Goal: Contribute content: Contribute content

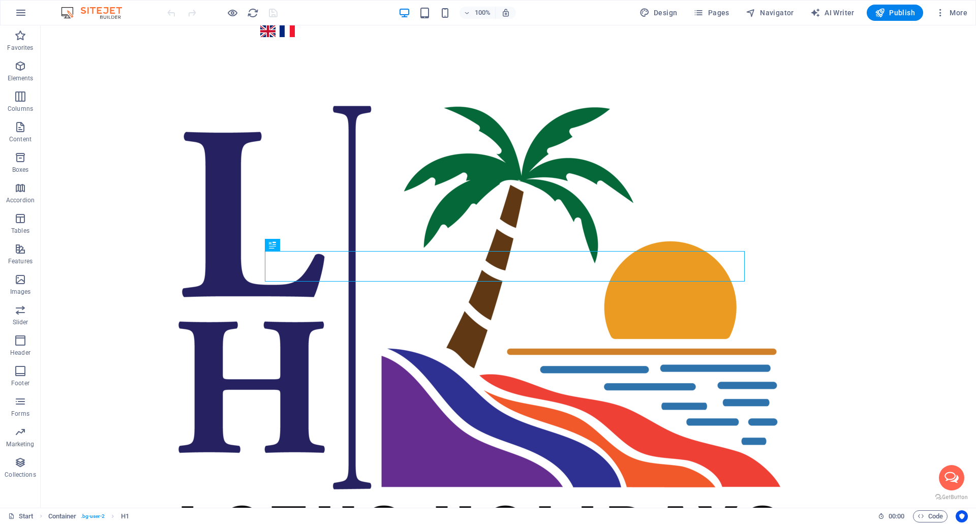
scroll to position [1103, 0]
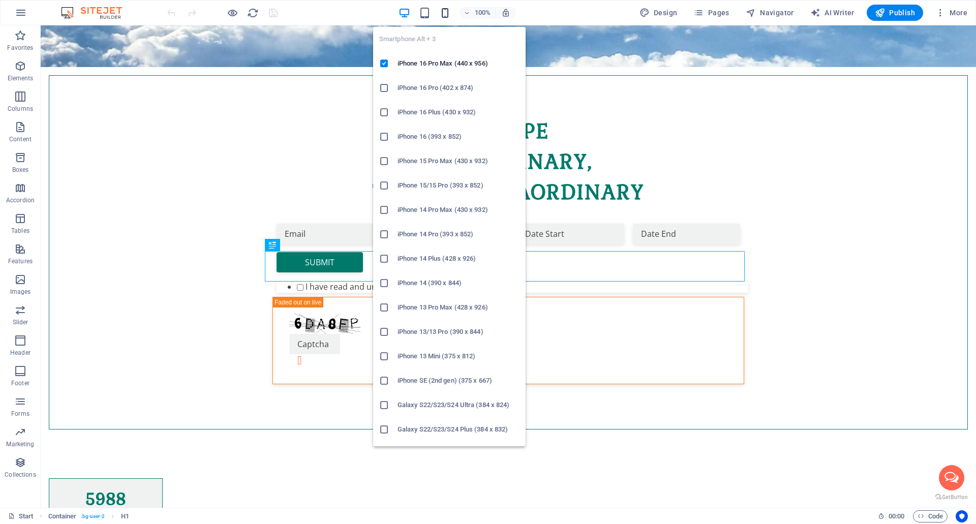
click at [449, 14] on icon "button" at bounding box center [445, 13] width 12 height 12
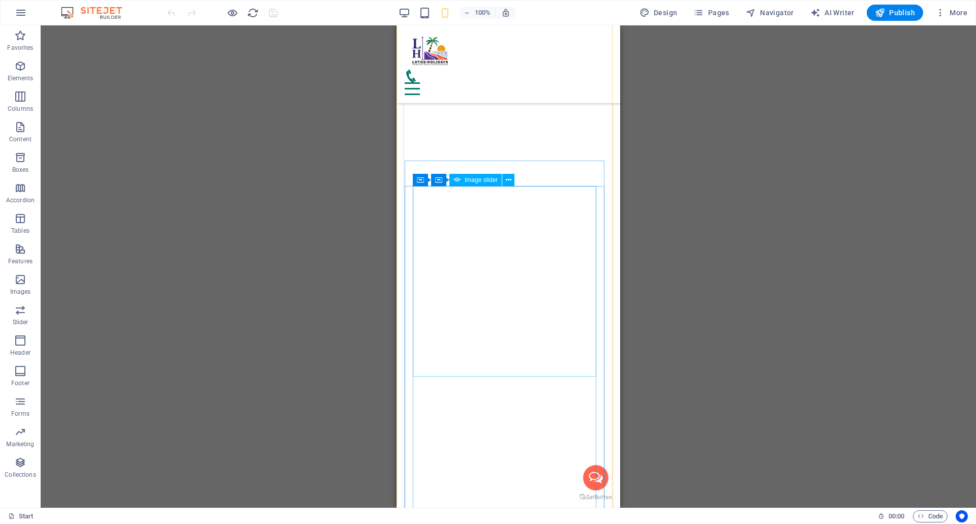
scroll to position [5747, 0]
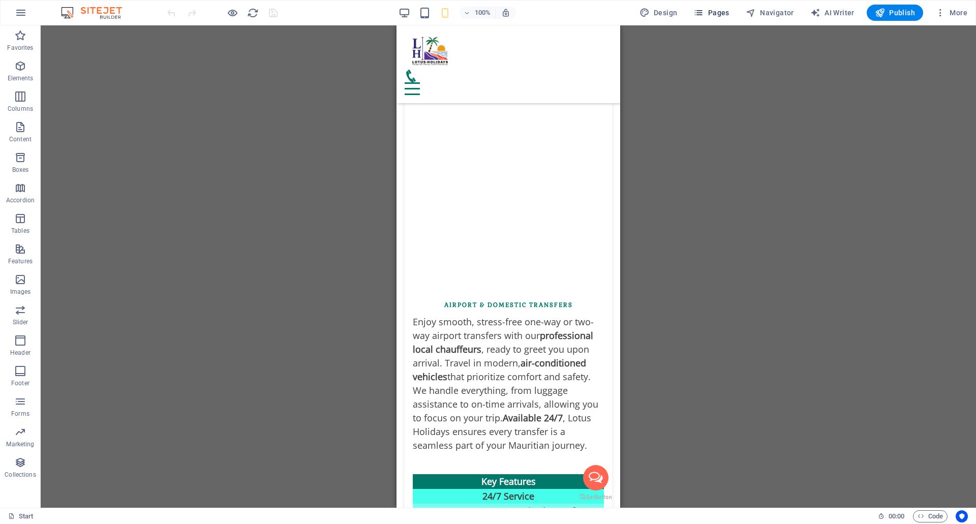
click at [718, 13] on span "Pages" at bounding box center [711, 13] width 36 height 10
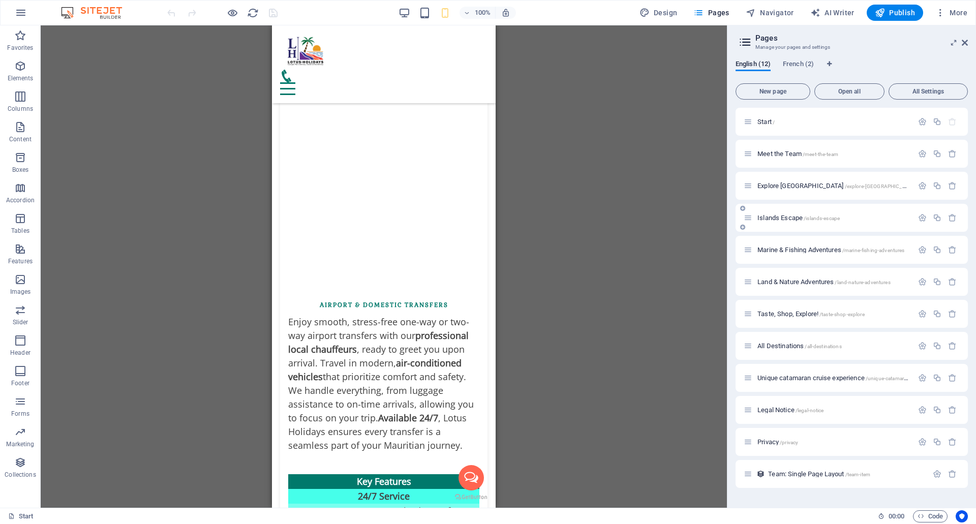
click at [776, 219] on span "Islands Escape /islands-escape" at bounding box center [799, 218] width 82 height 8
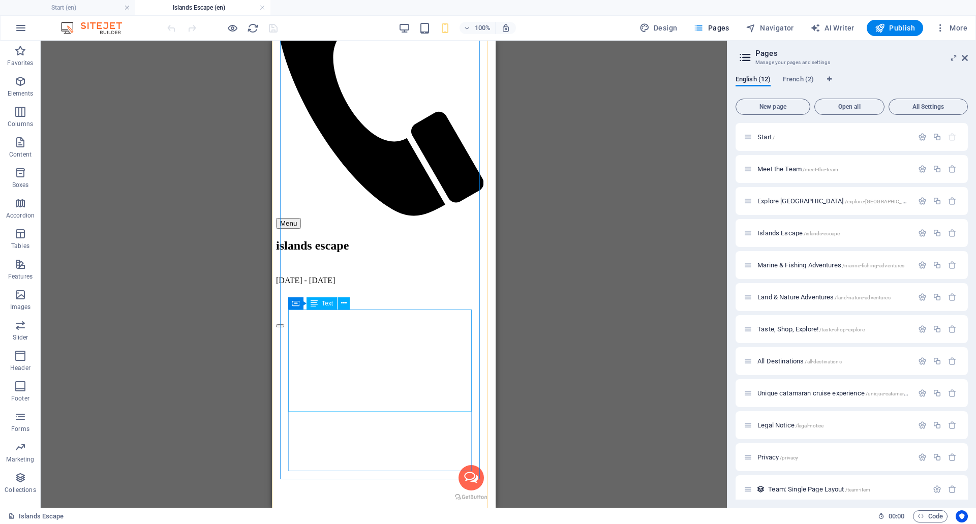
scroll to position [308, 0]
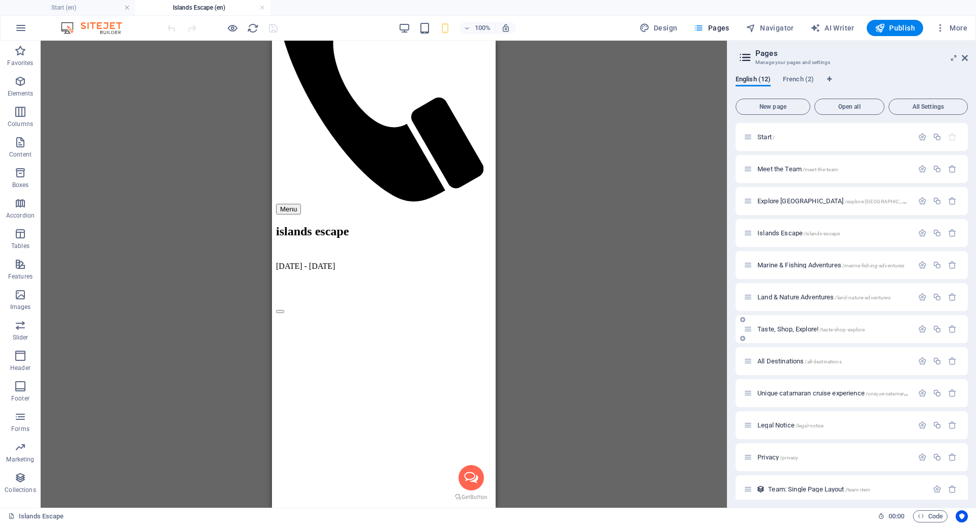
click at [784, 330] on span "Taste, Shop, Explore! /taste-shop-explore" at bounding box center [811, 329] width 107 height 8
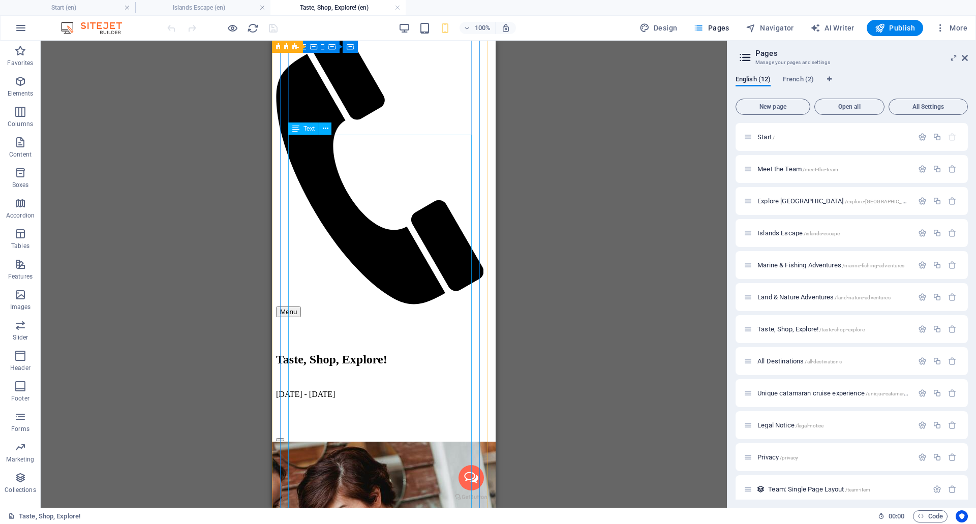
scroll to position [104, 0]
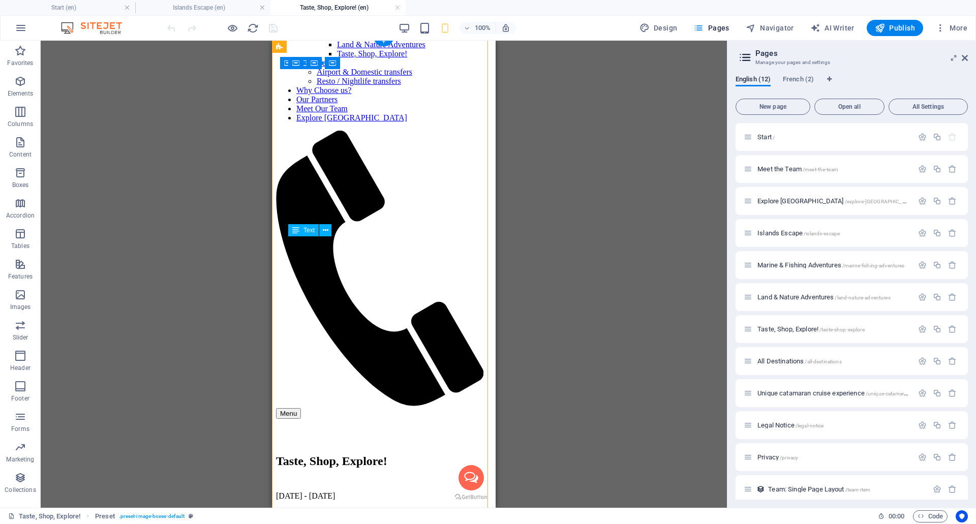
drag, startPoint x: 300, startPoint y: 272, endPoint x: 377, endPoint y: 270, distance: 76.8
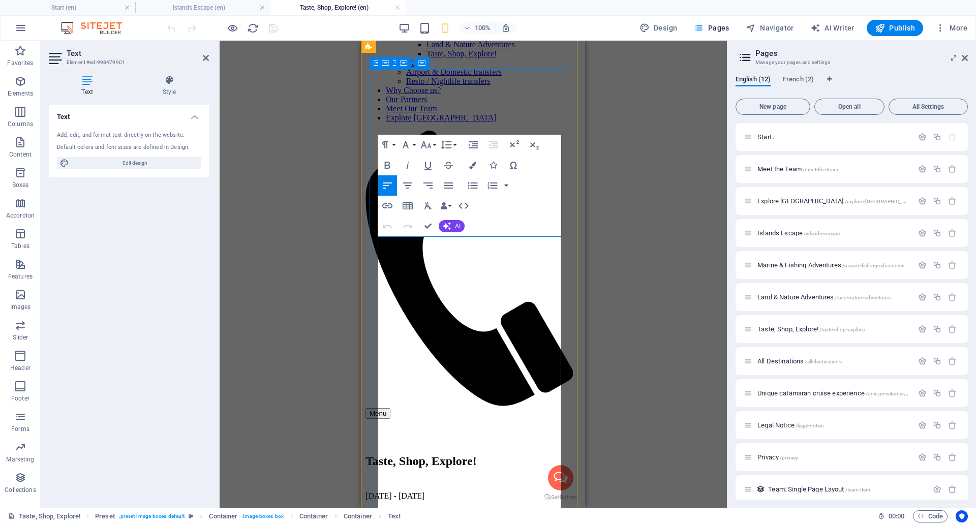
drag, startPoint x: 486, startPoint y: 269, endPoint x: 390, endPoint y: 273, distance: 95.6
click at [174, 97] on div "Text Style Text Add, edit, and format text directly on the website. Default col…" at bounding box center [129, 287] width 160 height 425
click at [170, 84] on icon at bounding box center [169, 80] width 79 height 10
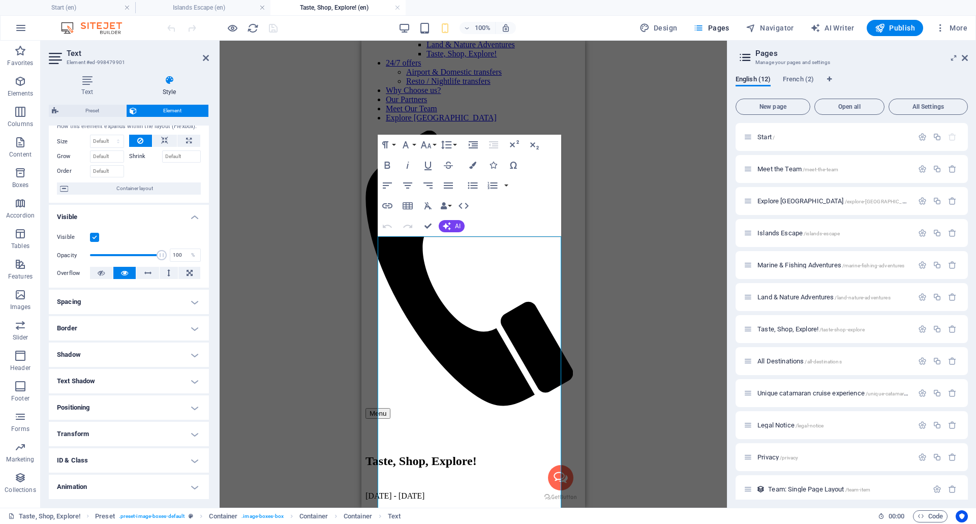
scroll to position [55, 0]
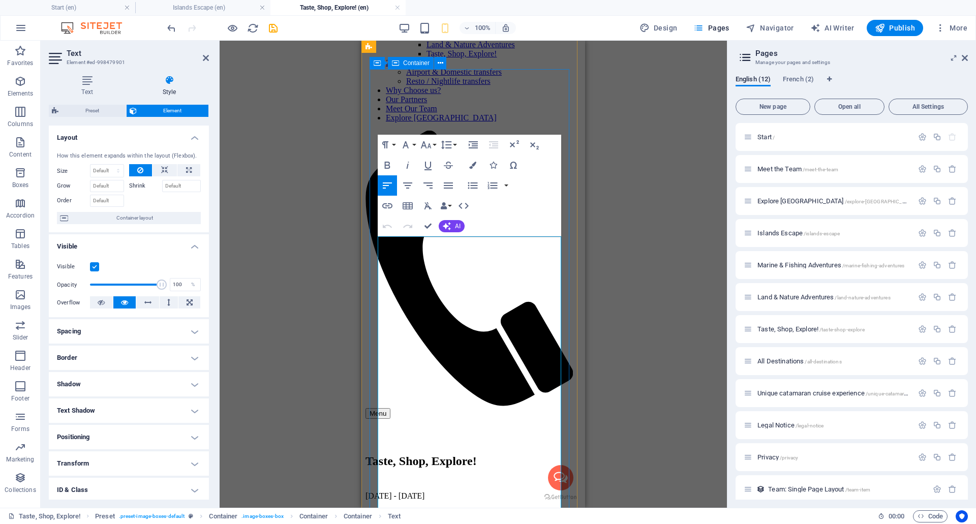
drag, startPoint x: 474, startPoint y: 270, endPoint x: 372, endPoint y: 269, distance: 101.7
click at [389, 203] on icon "button" at bounding box center [387, 206] width 12 height 12
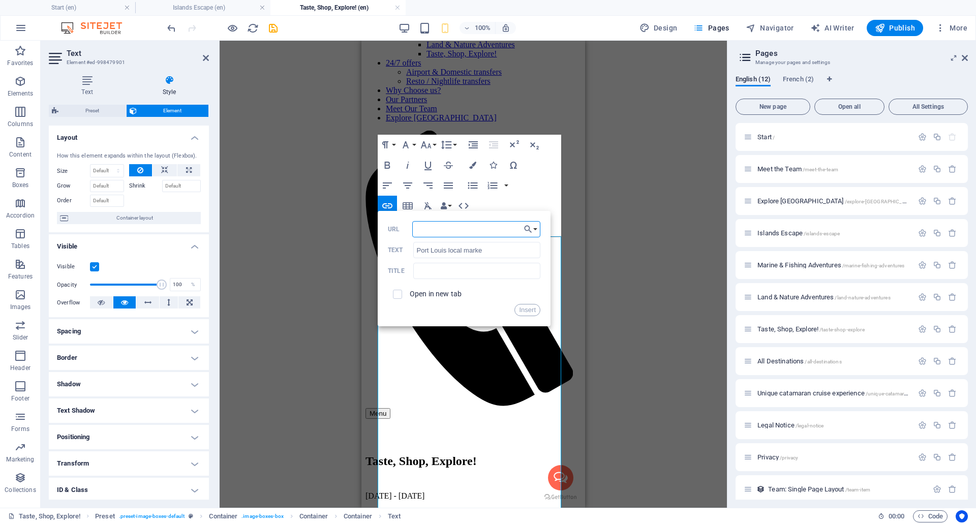
click at [440, 232] on input "URL" at bounding box center [476, 229] width 128 height 16
click at [384, 203] on icon "button" at bounding box center [387, 206] width 12 height 12
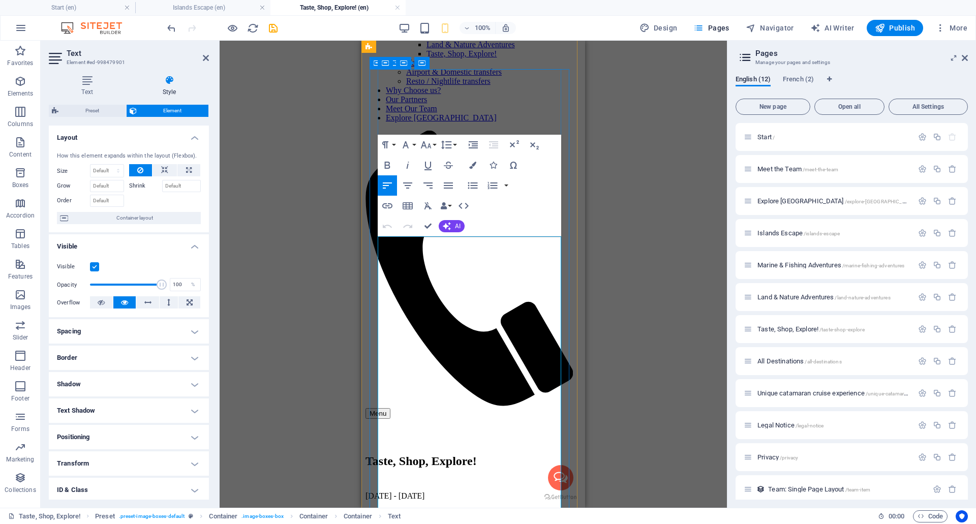
drag, startPoint x: 474, startPoint y: 270, endPoint x: 376, endPoint y: 268, distance: 98.2
type input "Port Louis local market"
click at [386, 206] on icon "button" at bounding box center [387, 205] width 10 height 5
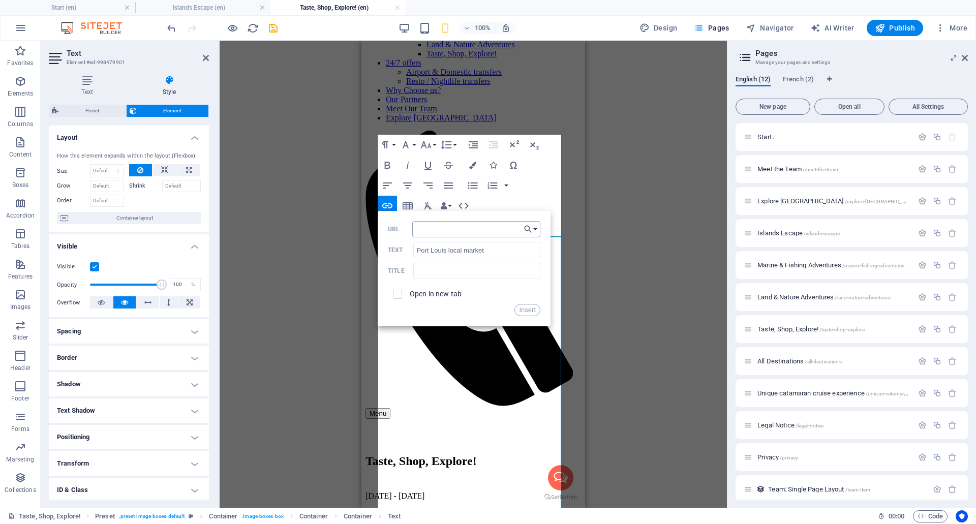
click at [425, 227] on input "URL" at bounding box center [476, 229] width 128 height 16
type input "https://www.google.com/search?q=port+louis+local+market&safe=active&sca_esv=b3a…"
click at [276, 32] on icon "save" at bounding box center [273, 28] width 12 height 12
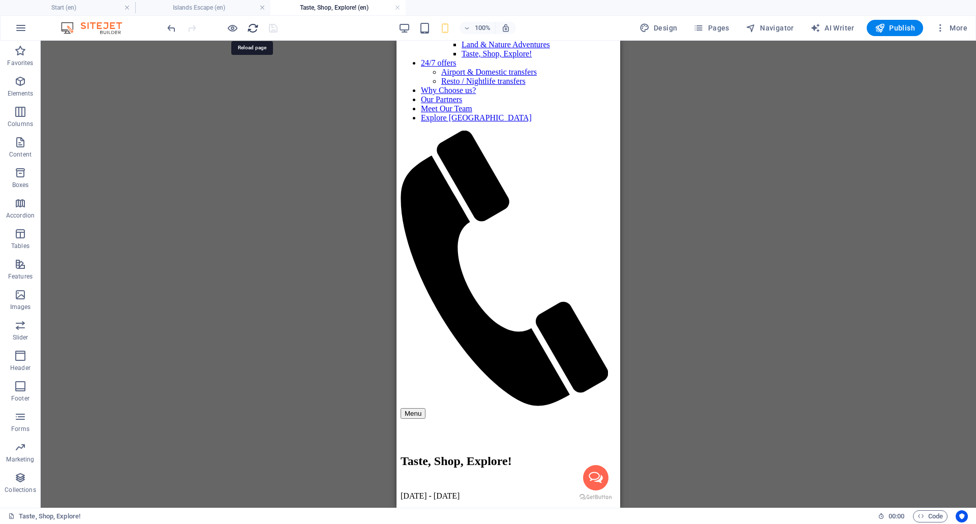
click at [257, 28] on icon "reload" at bounding box center [253, 28] width 12 height 12
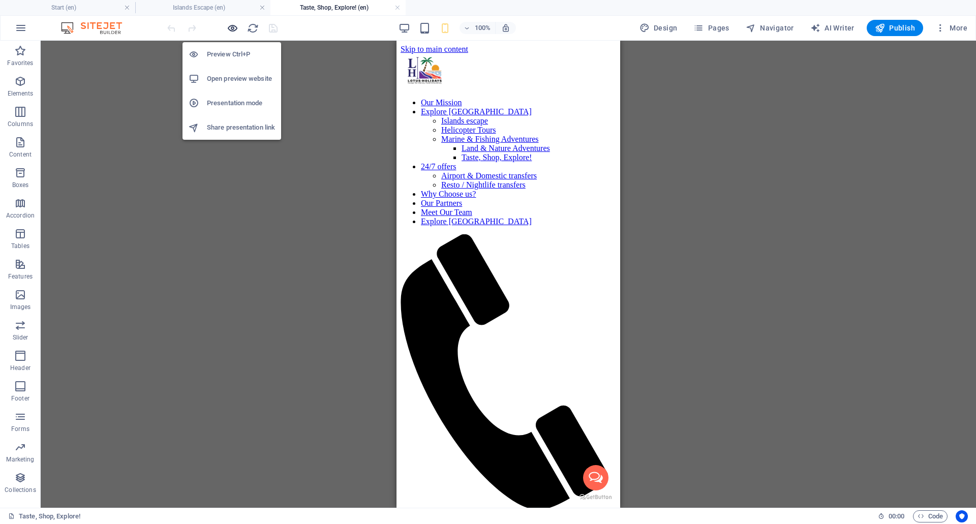
click at [236, 29] on icon "button" at bounding box center [233, 28] width 12 height 12
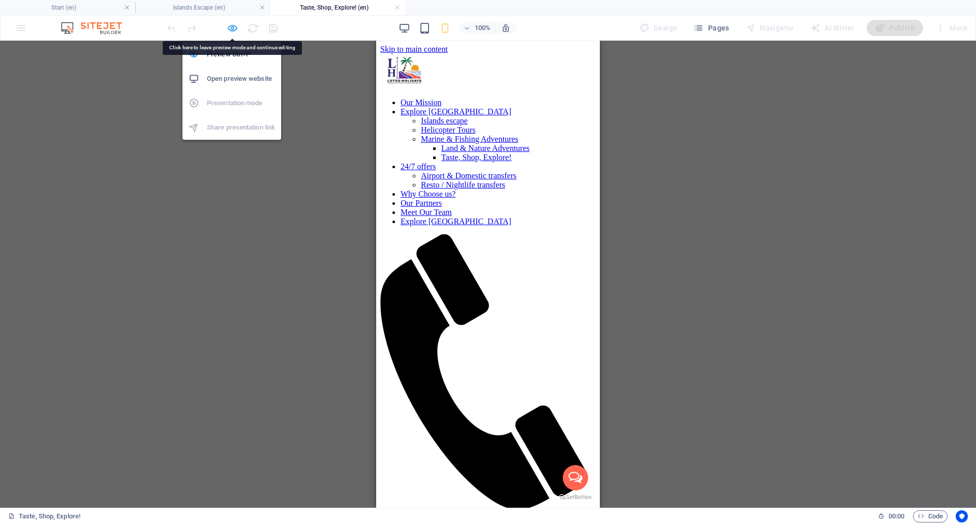
click at [230, 28] on icon "button" at bounding box center [233, 28] width 12 height 12
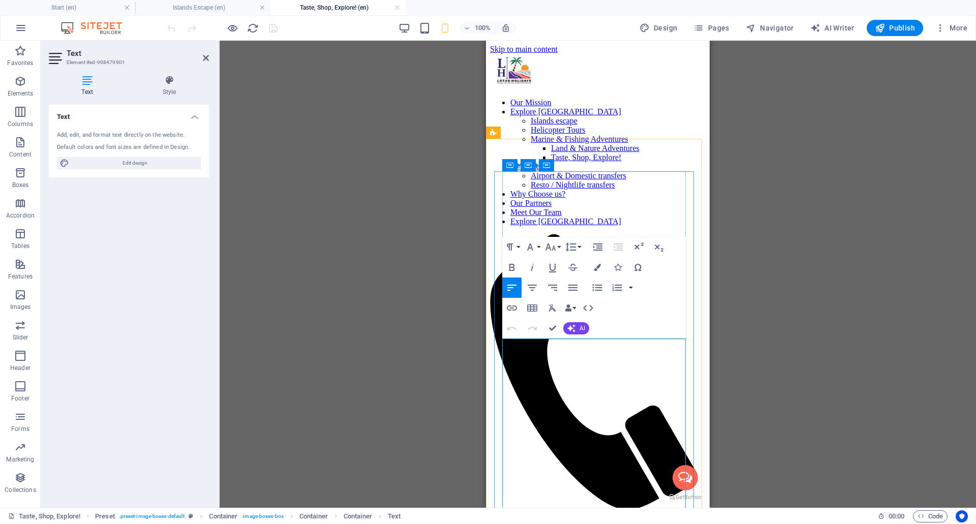
drag, startPoint x: 598, startPoint y: 371, endPoint x: 492, endPoint y: 374, distance: 106.8
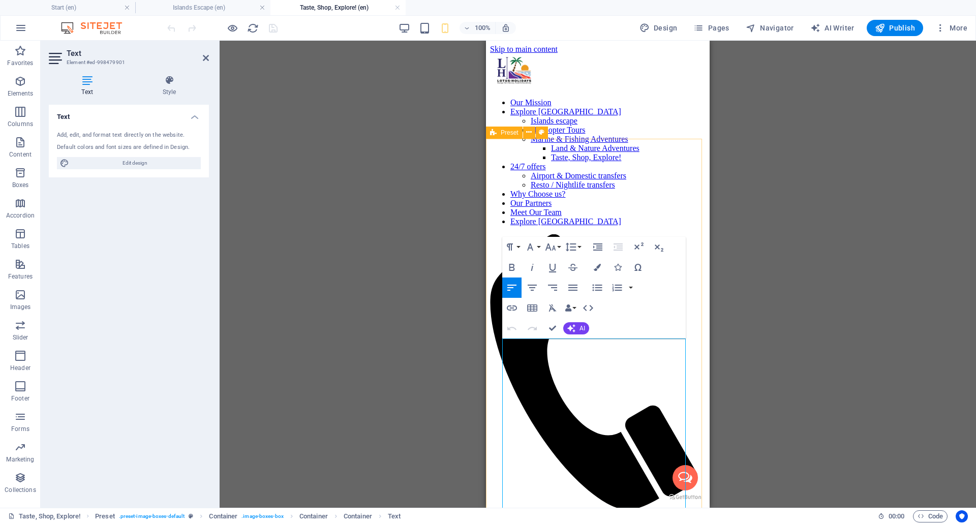
drag, startPoint x: 602, startPoint y: 371, endPoint x: 507, endPoint y: 371, distance: 95.1
drag, startPoint x: 600, startPoint y: 371, endPoint x: 502, endPoint y: 374, distance: 98.2
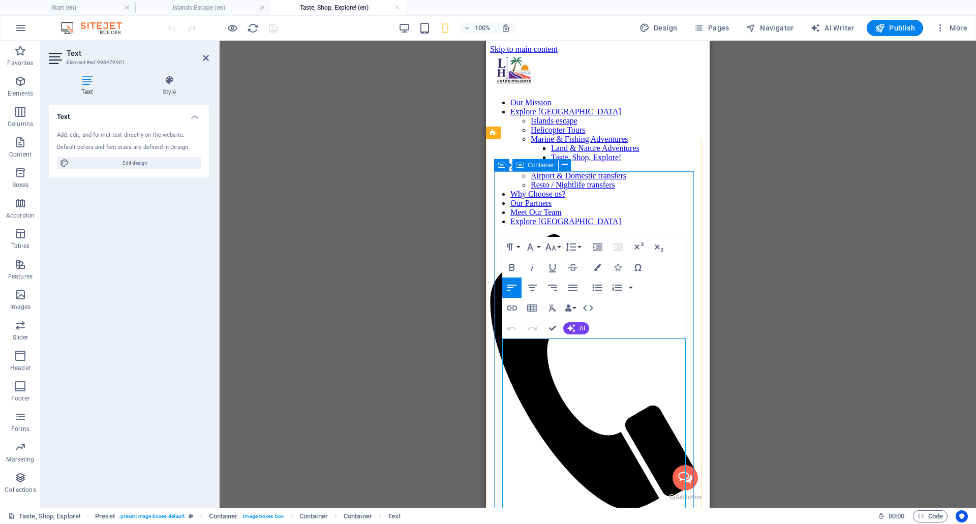
click at [513, 309] on icon "button" at bounding box center [512, 308] width 12 height 12
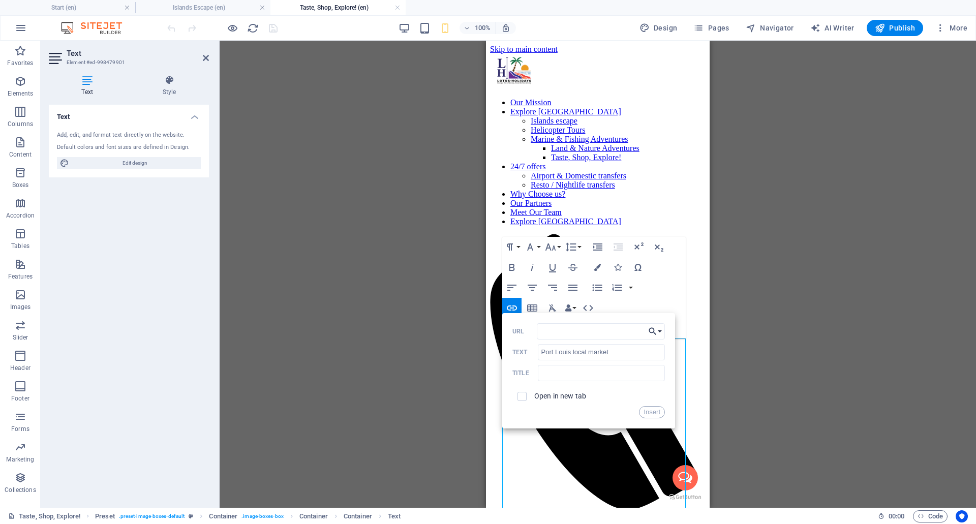
click at [661, 331] on button "Choose Link" at bounding box center [655, 331] width 19 height 16
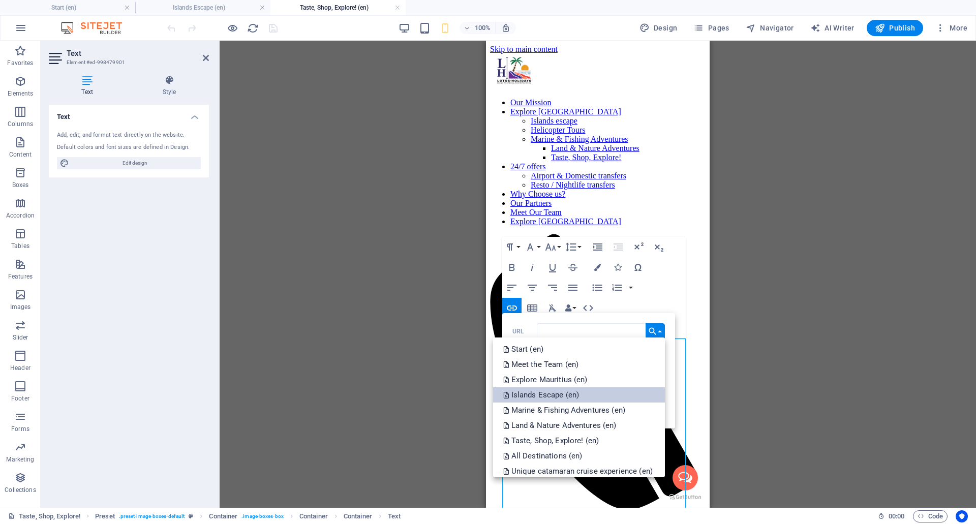
scroll to position [82, 0]
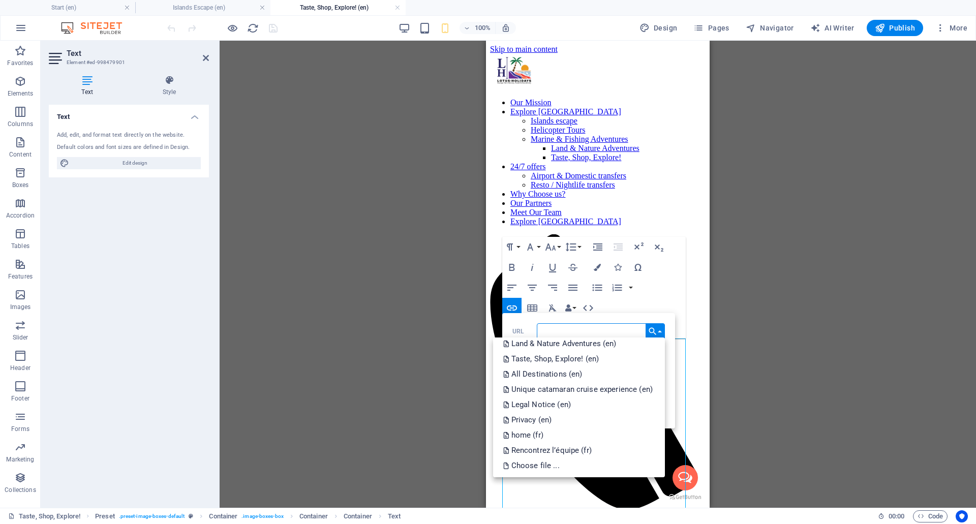
click at [616, 333] on input "URL" at bounding box center [601, 331] width 128 height 16
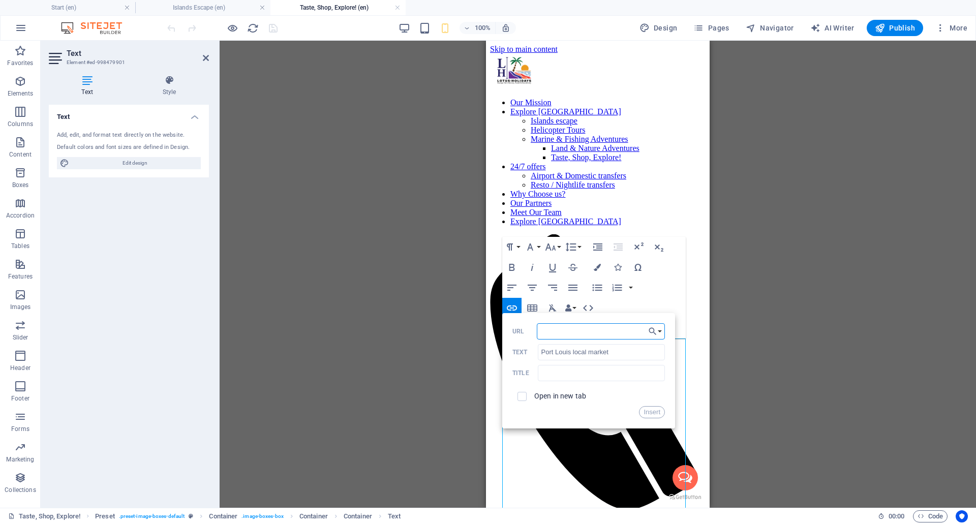
type input "https://www.google.com/search?q=port+louis+local+market&safe=active&sca_esv=b3a…"
click at [524, 395] on input "checkbox" at bounding box center [520, 394] width 9 height 9
checkbox input "true"
click at [651, 409] on button "Insert" at bounding box center [652, 412] width 26 height 12
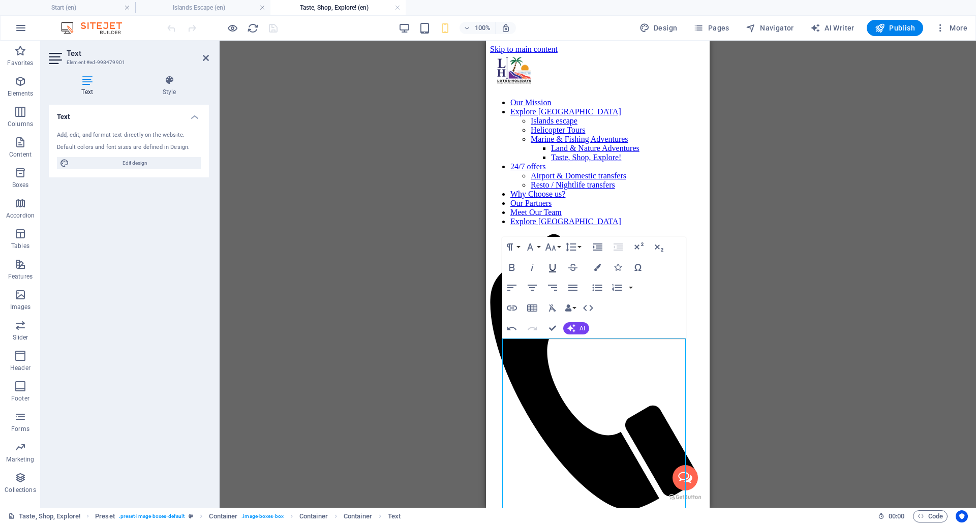
click at [552, 267] on icon "button" at bounding box center [553, 267] width 12 height 12
click at [513, 269] on icon "button" at bounding box center [512, 267] width 12 height 12
click at [510, 310] on icon "button" at bounding box center [512, 308] width 10 height 5
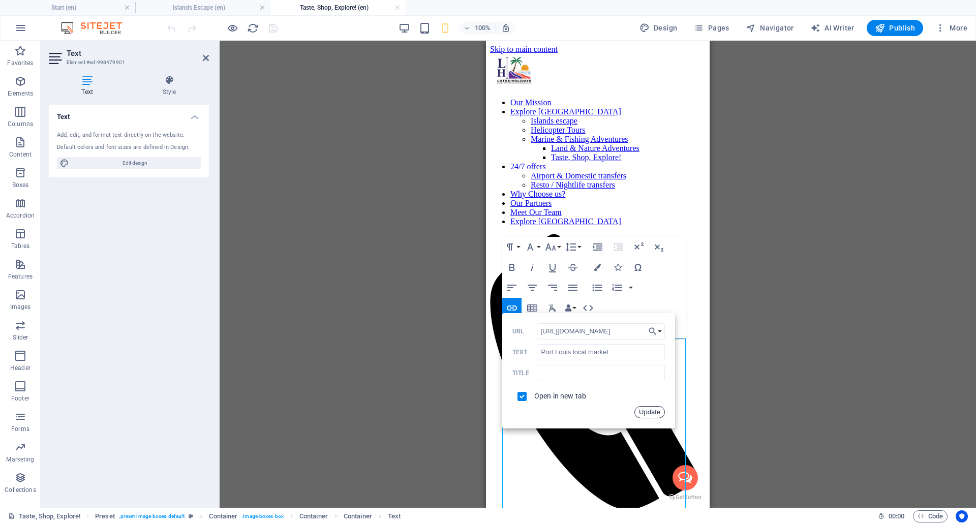
click at [654, 414] on button "Update" at bounding box center [650, 412] width 31 height 12
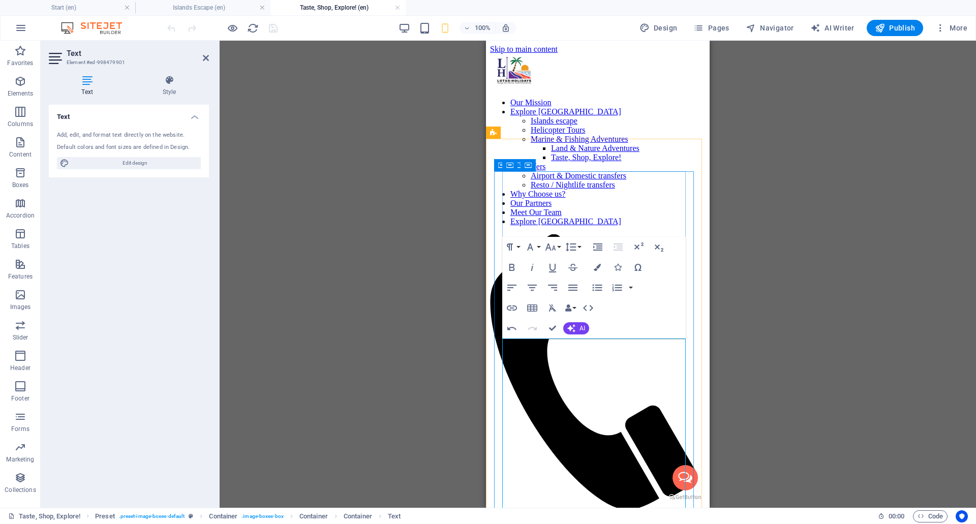
scroll to position [0, 0]
click at [343, 115] on div "Preset Image slider Container Container Container Container Container Spacer H3…" at bounding box center [598, 274] width 757 height 467
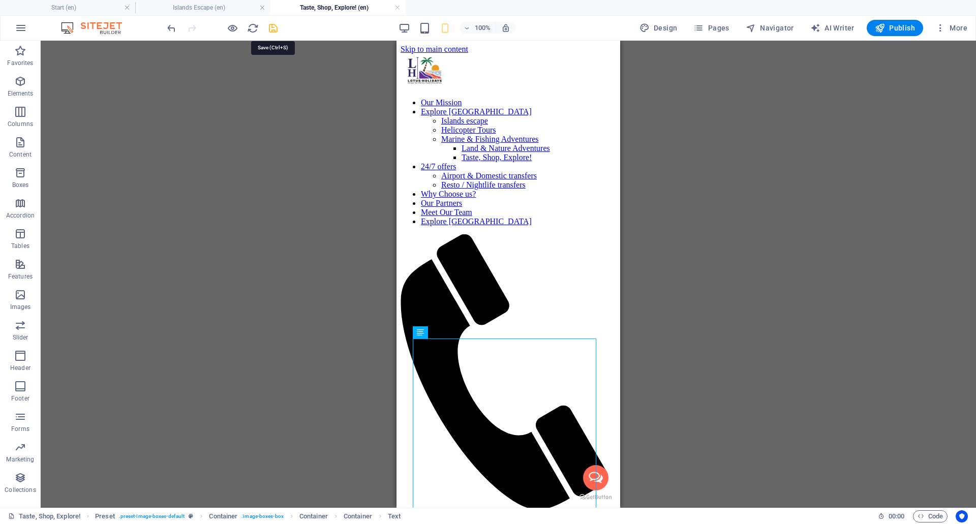
click at [270, 30] on icon "save" at bounding box center [273, 28] width 12 height 12
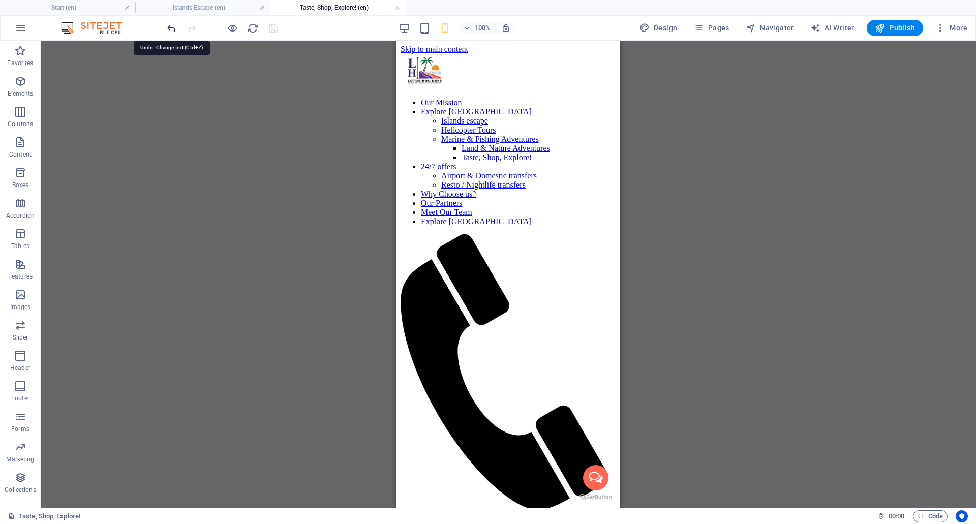
click at [166, 29] on icon "undo" at bounding box center [172, 28] width 12 height 12
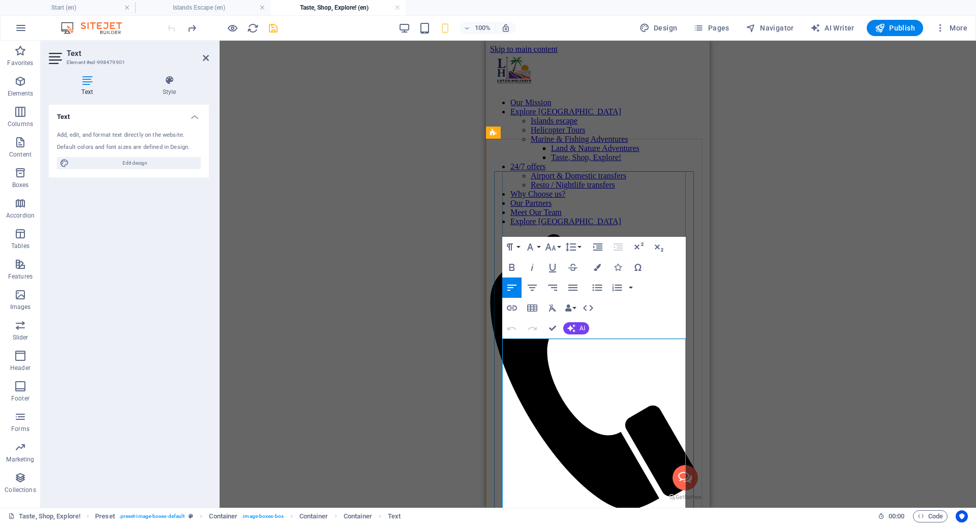
drag, startPoint x: 599, startPoint y: 368, endPoint x: 502, endPoint y: 368, distance: 97.1
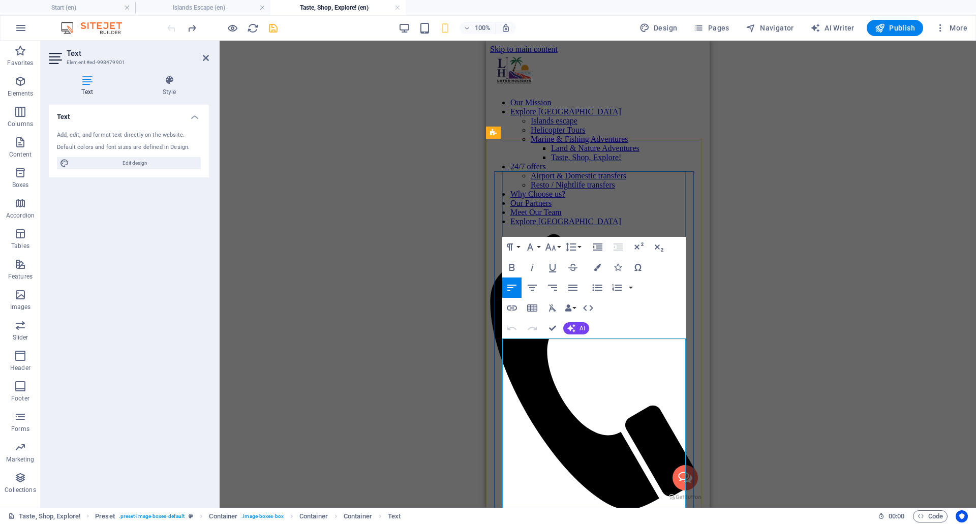
click at [516, 311] on icon "button" at bounding box center [512, 308] width 12 height 12
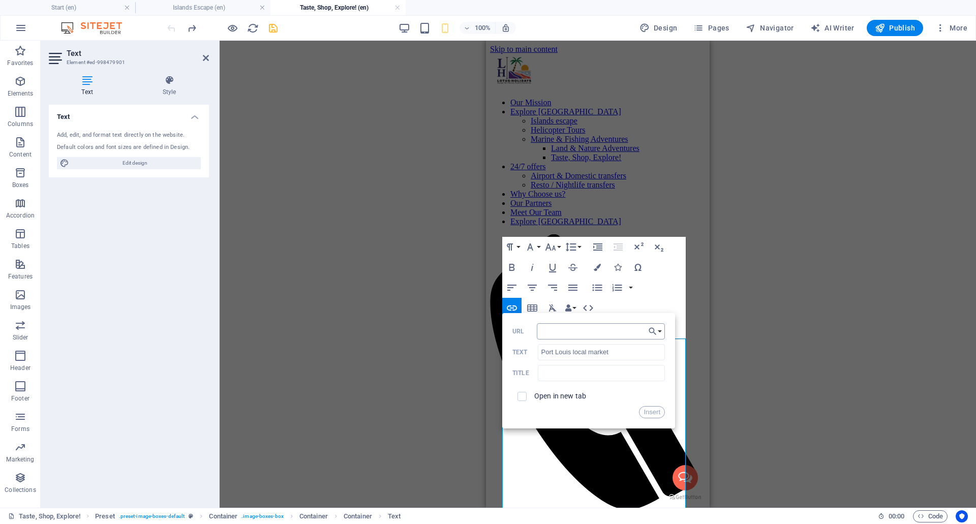
click at [563, 327] on input "URL" at bounding box center [601, 331] width 128 height 16
type input "https://www.google.com/search?q=port+louis+local+market&safe=active&sca_esv=b3a…"
click at [564, 369] on input "text" at bounding box center [601, 373] width 127 height 16
type input "Port-Louis Local Market"
click at [563, 394] on label "Open in new tab" at bounding box center [560, 396] width 52 height 8
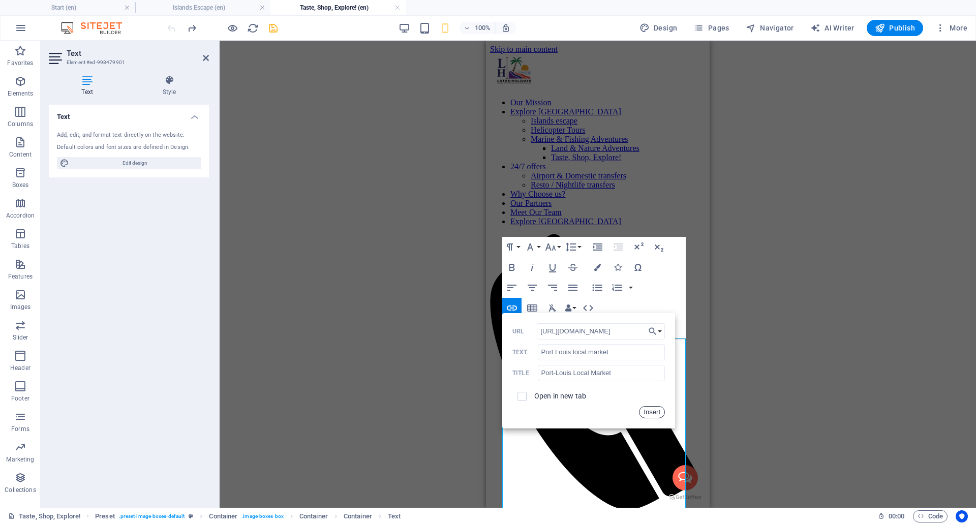
click at [647, 413] on button "Insert" at bounding box center [652, 412] width 26 height 12
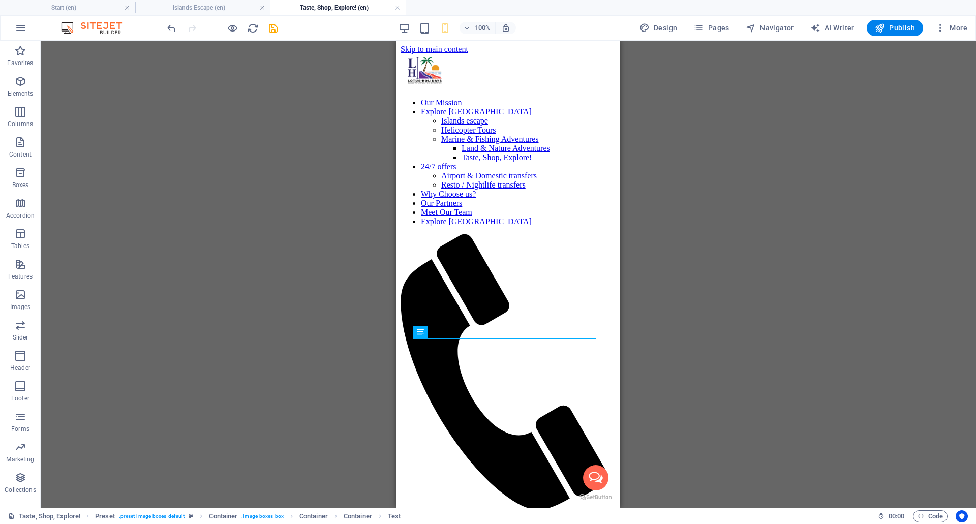
drag, startPoint x: 275, startPoint y: 28, endPoint x: 277, endPoint y: 38, distance: 10.0
click at [275, 28] on icon "save" at bounding box center [273, 28] width 12 height 12
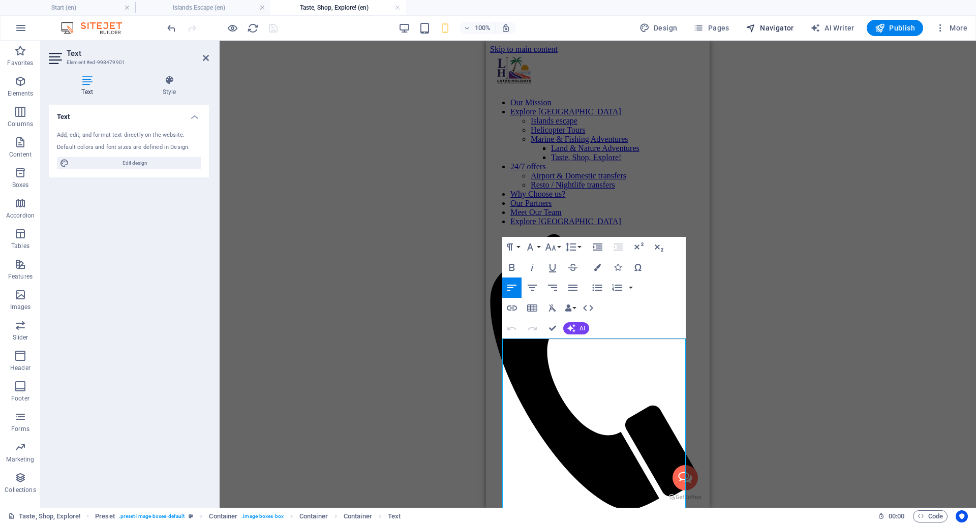
click at [786, 25] on span "Navigator" at bounding box center [770, 28] width 48 height 10
select select "18056624-en"
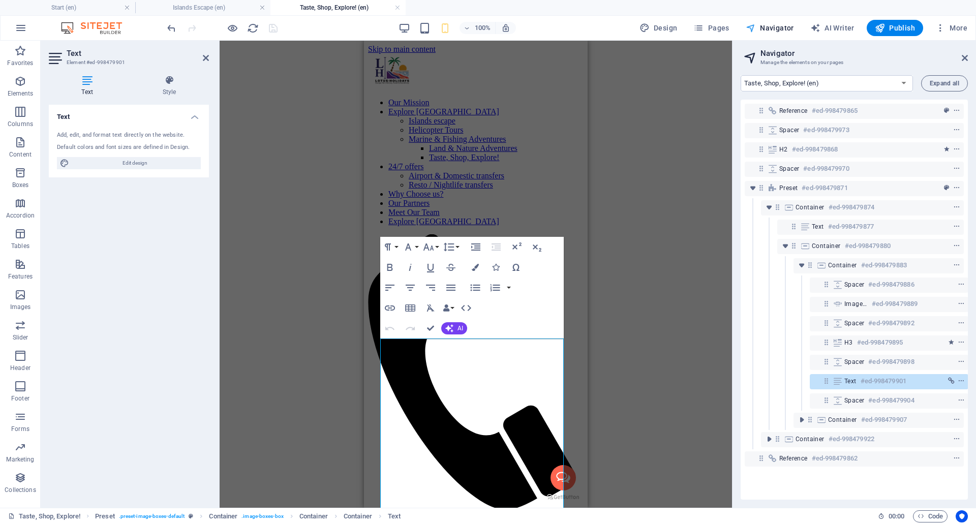
scroll to position [0, 3]
click at [959, 379] on icon "context-menu" at bounding box center [960, 381] width 7 height 7
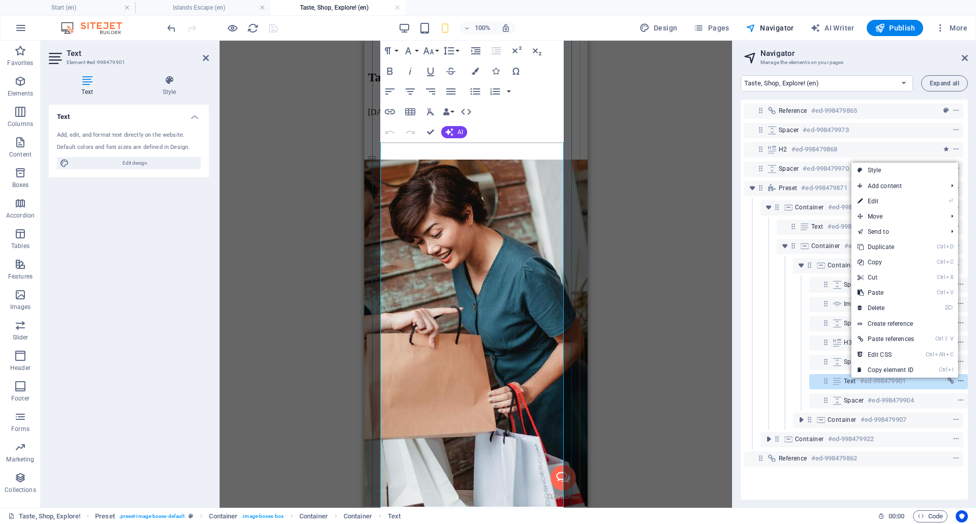
scroll to position [488, 0]
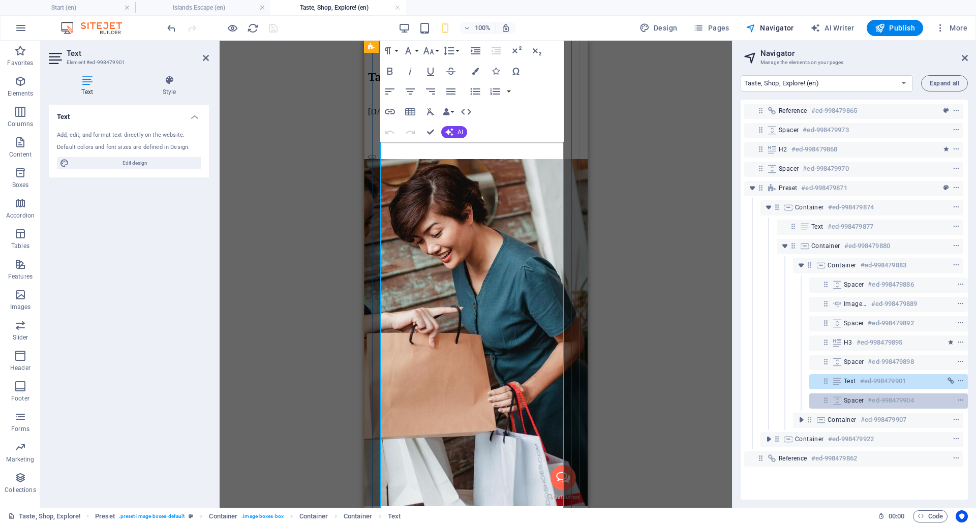
click at [920, 403] on div at bounding box center [942, 401] width 48 height 12
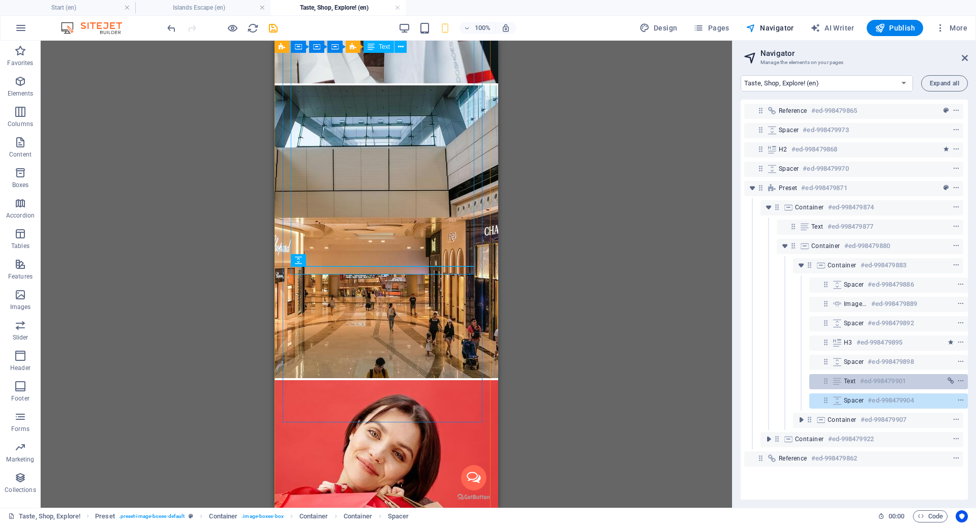
click at [860, 377] on h6 "#ed-998479901" at bounding box center [883, 381] width 46 height 12
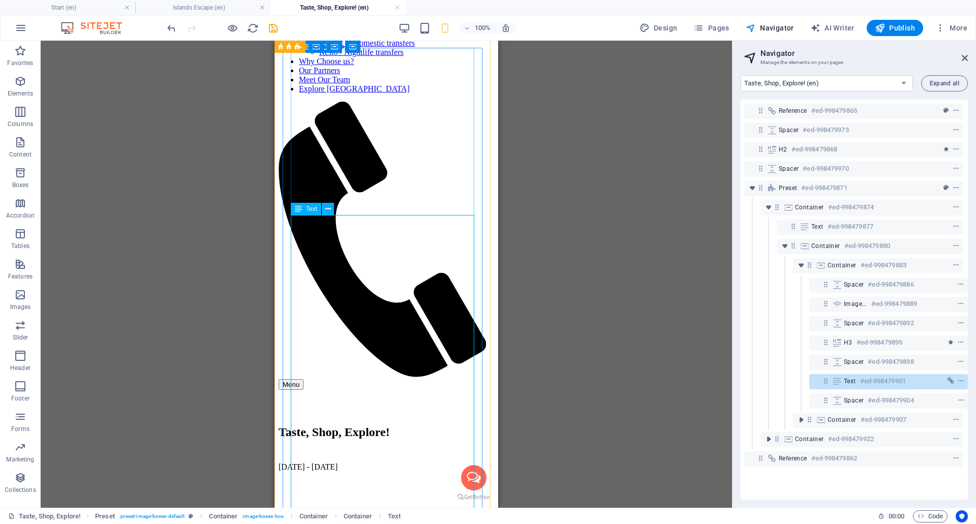
scroll to position [0, 0]
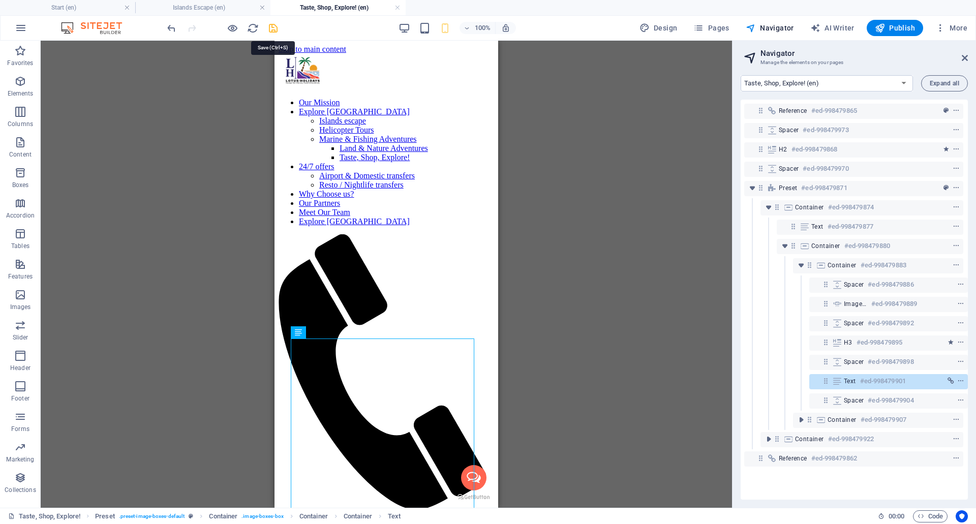
click at [273, 26] on icon "save" at bounding box center [273, 28] width 12 height 12
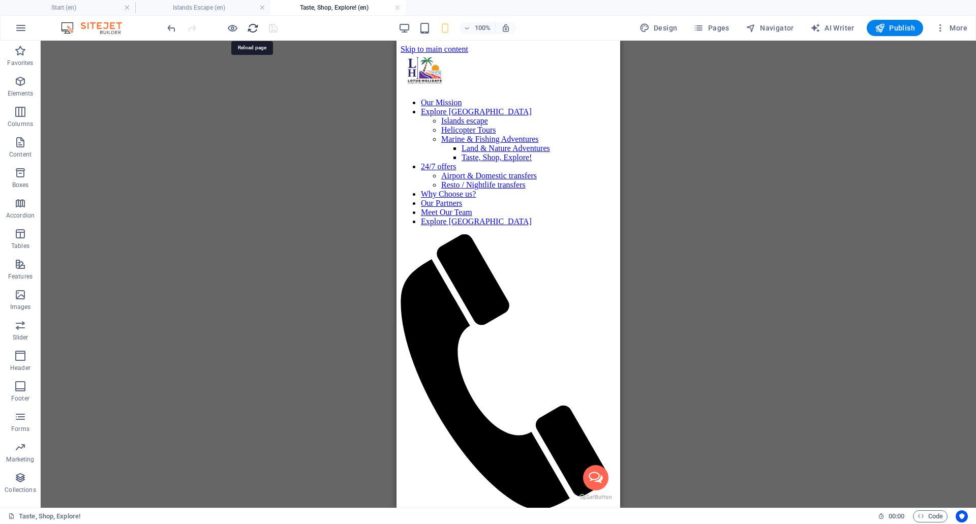
click at [253, 23] on icon "reload" at bounding box center [253, 28] width 12 height 12
click at [251, 28] on icon "reload" at bounding box center [253, 28] width 12 height 12
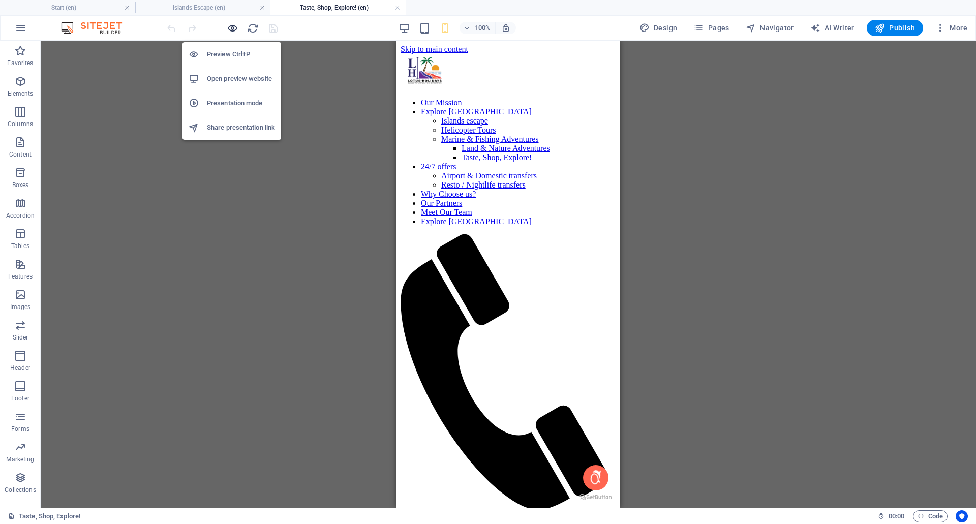
click at [232, 30] on icon "button" at bounding box center [233, 28] width 12 height 12
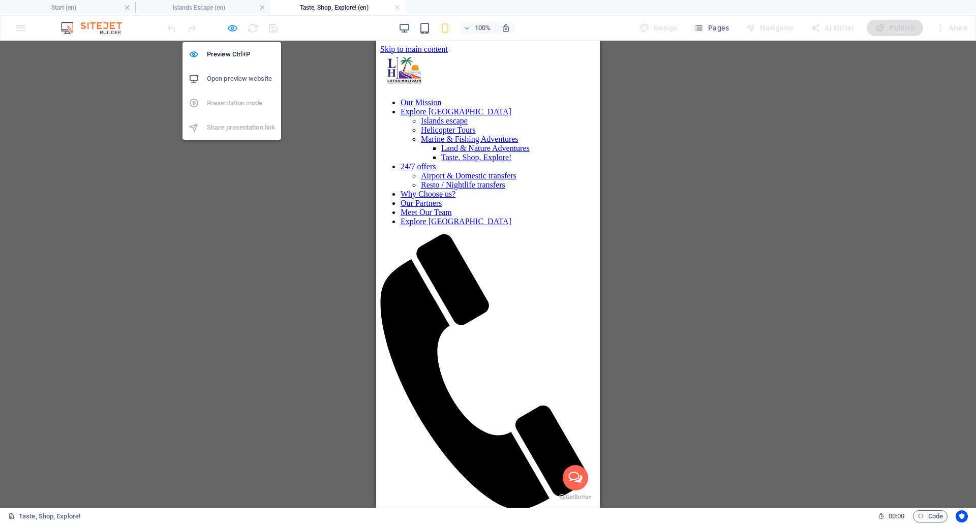
click at [231, 31] on icon "button" at bounding box center [233, 28] width 12 height 12
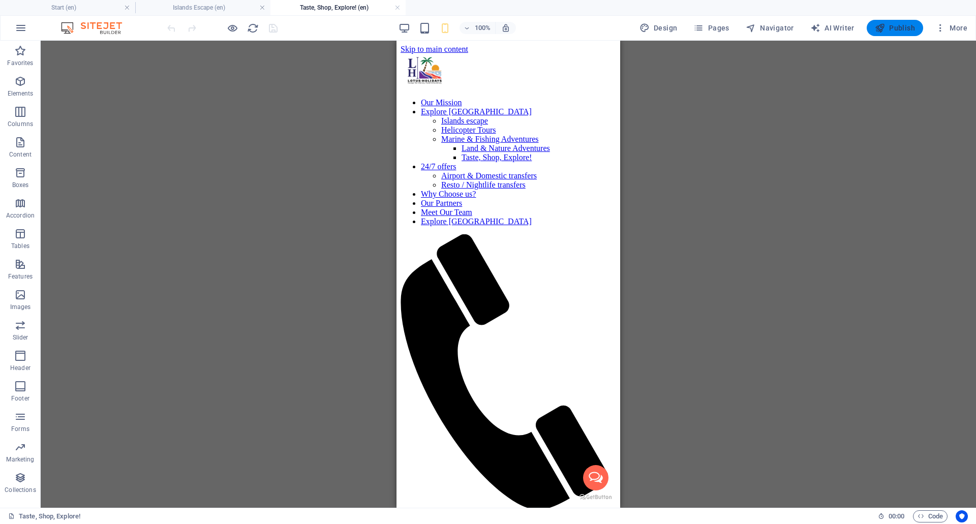
click at [895, 27] on span "Publish" at bounding box center [895, 28] width 40 height 10
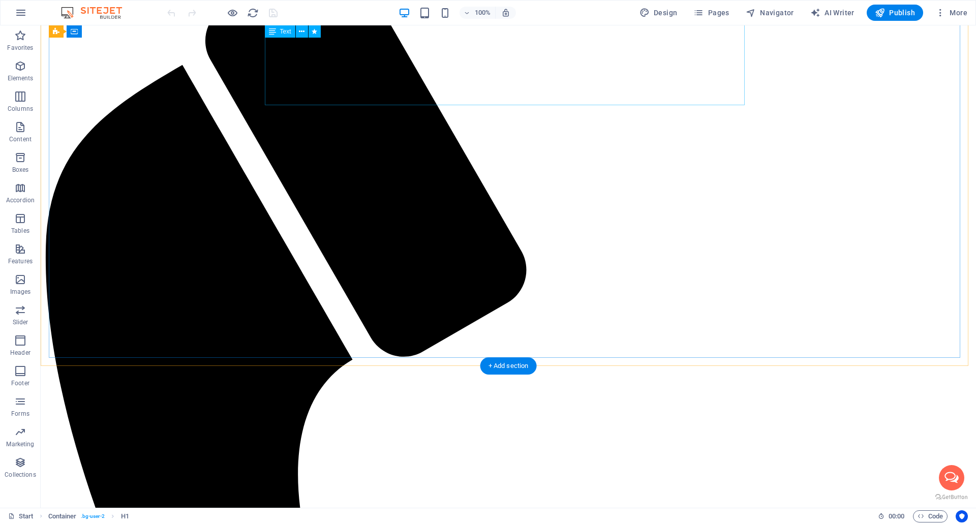
scroll to position [646, 0]
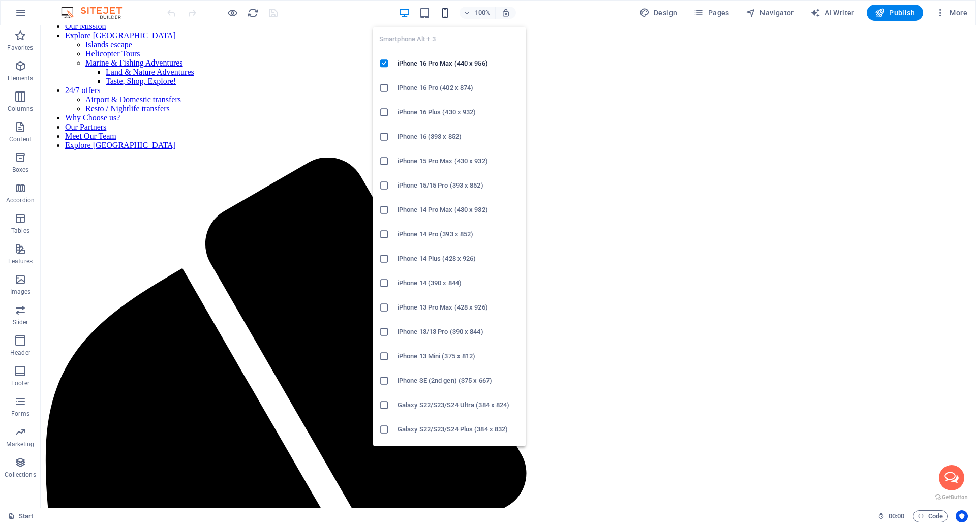
click at [448, 13] on icon "button" at bounding box center [445, 13] width 12 height 12
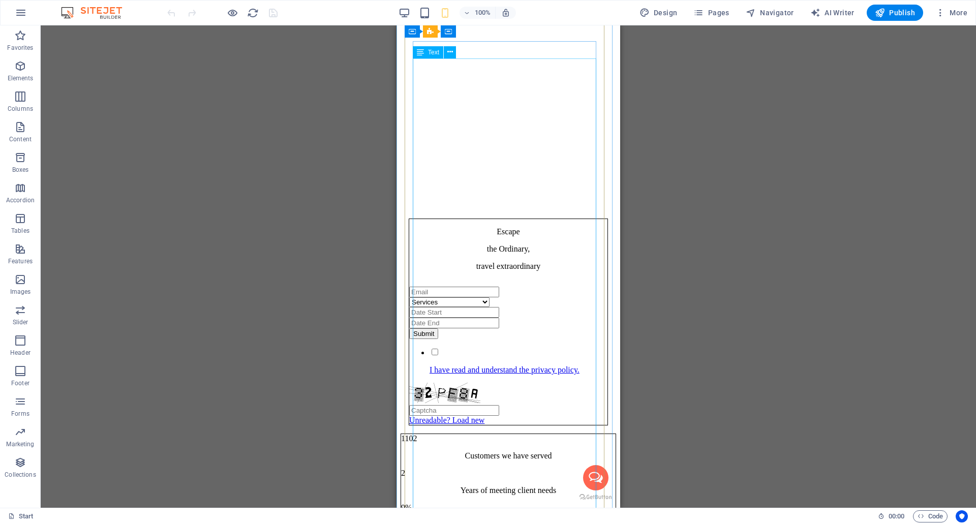
scroll to position [796, 0]
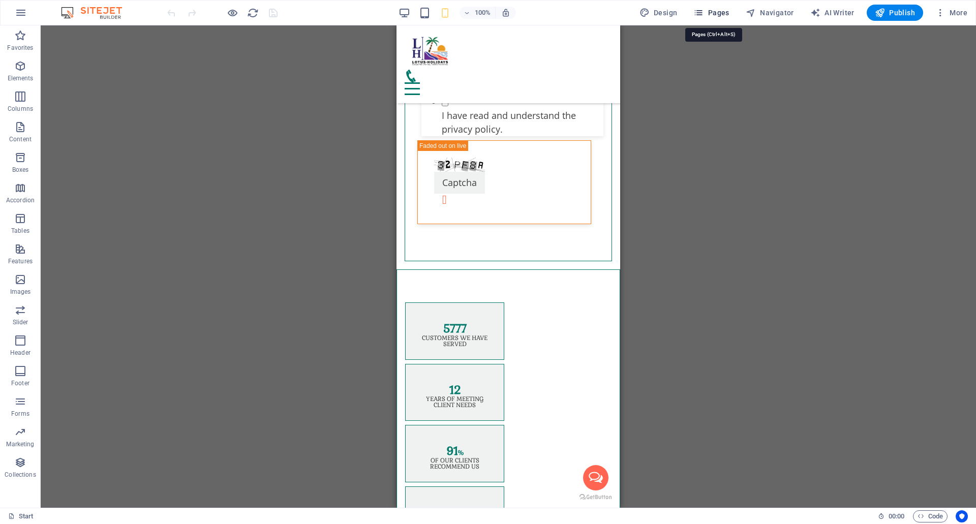
click at [712, 8] on span "Pages" at bounding box center [711, 13] width 36 height 10
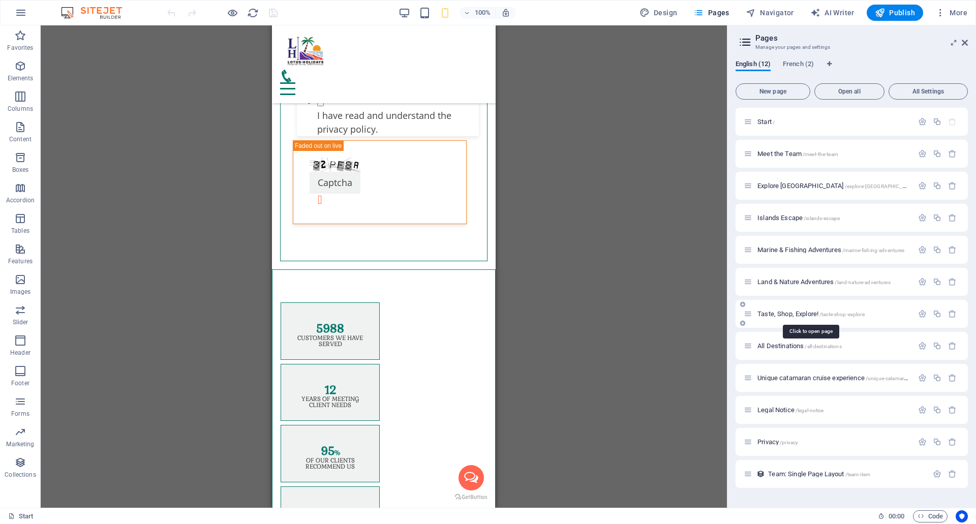
click at [768, 313] on span "Taste, Shop, Explore! /taste-shop-explore" at bounding box center [811, 314] width 107 height 8
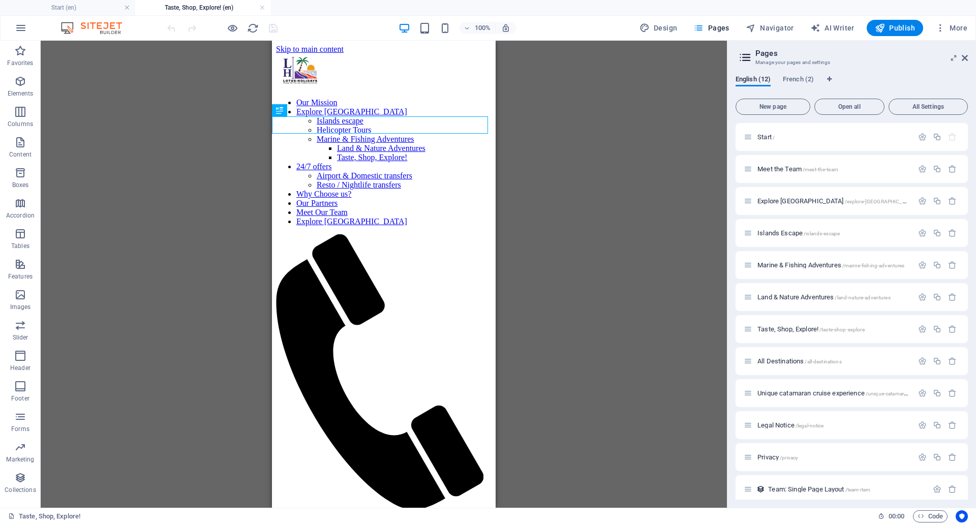
scroll to position [0, 0]
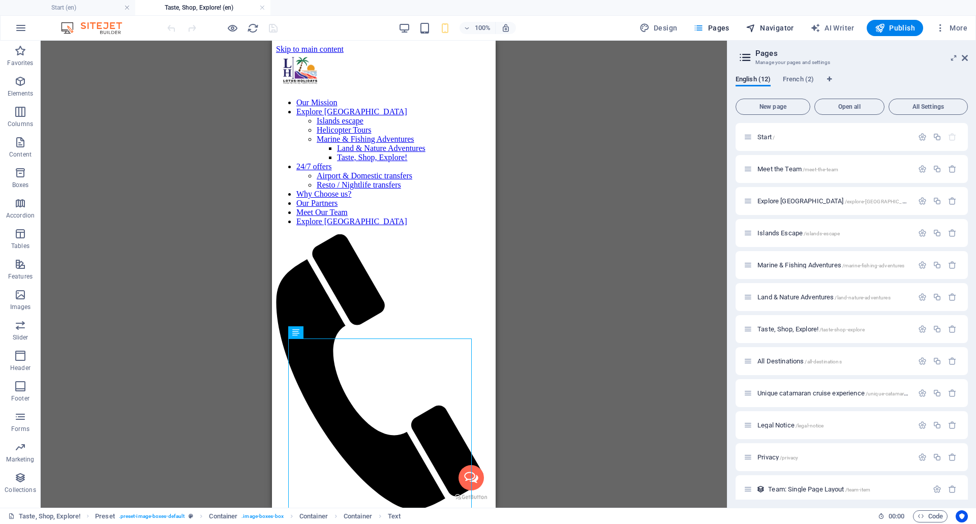
click at [765, 27] on span "Navigator" at bounding box center [770, 28] width 48 height 10
select select "18056624-en"
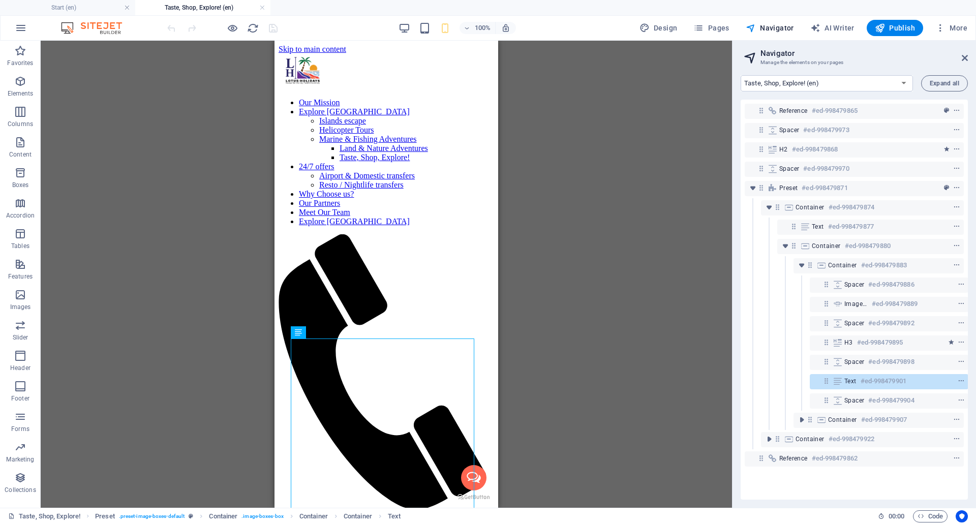
scroll to position [0, 3]
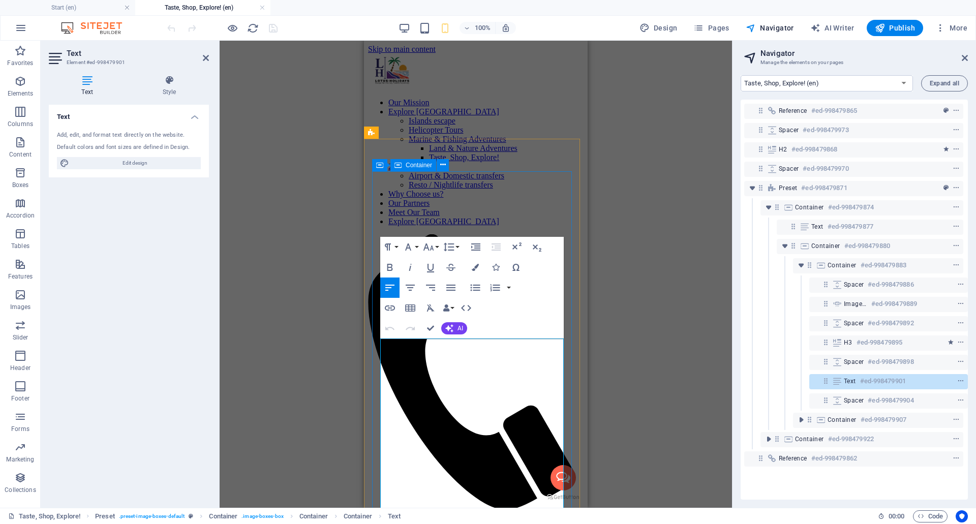
drag, startPoint x: 474, startPoint y: 373, endPoint x: 375, endPoint y: 377, distance: 99.7
click at [475, 268] on icon "button" at bounding box center [475, 267] width 7 height 7
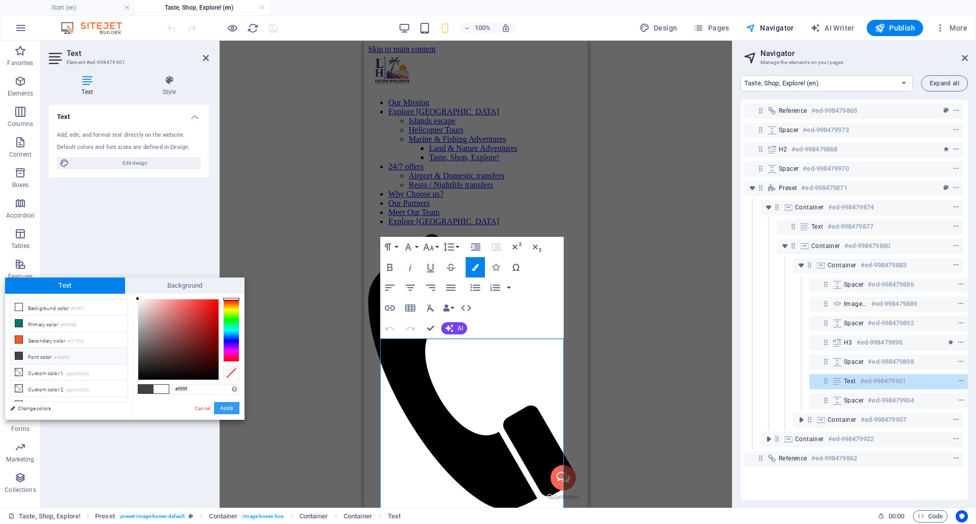
click at [230, 409] on button "Apply" at bounding box center [226, 408] width 25 height 12
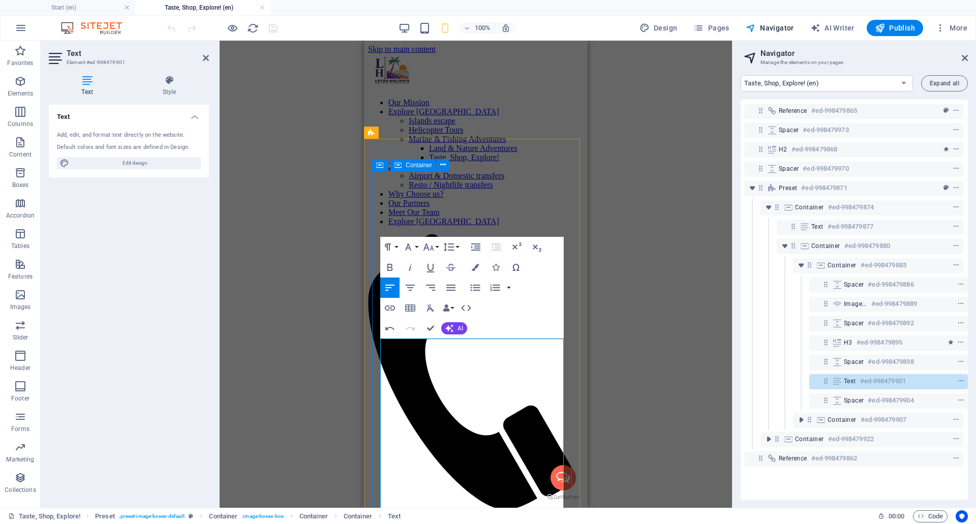
drag, startPoint x: 477, startPoint y: 373, endPoint x: 372, endPoint y: 372, distance: 105.2
click at [474, 269] on icon "button" at bounding box center [475, 267] width 7 height 7
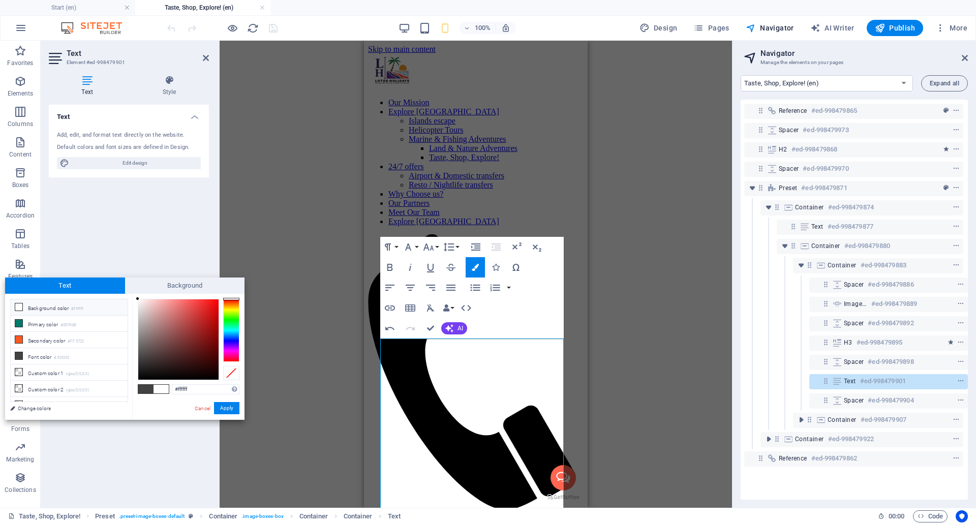
click at [148, 386] on span at bounding box center [145, 389] width 15 height 9
click at [231, 405] on button "Apply" at bounding box center [226, 408] width 25 height 12
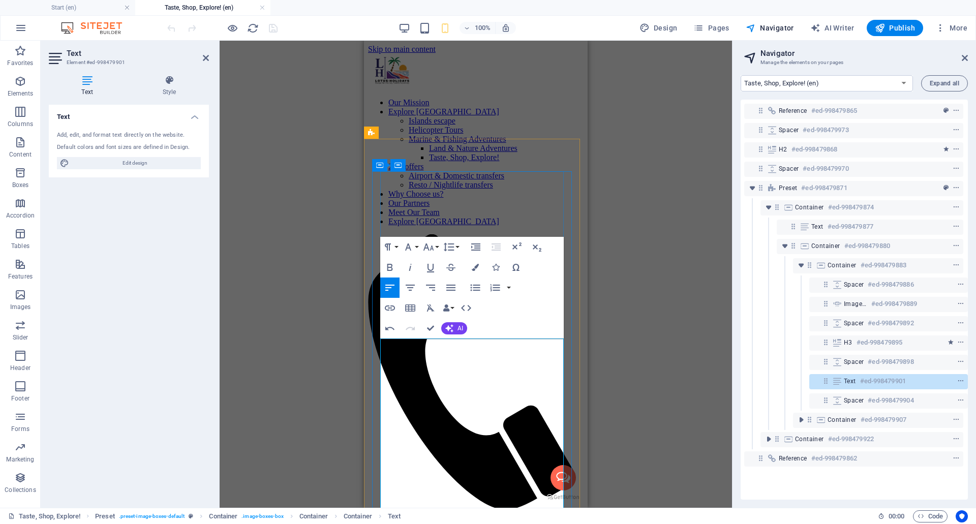
drag, startPoint x: 476, startPoint y: 372, endPoint x: 411, endPoint y: 372, distance: 64.6
drag, startPoint x: 478, startPoint y: 370, endPoint x: 381, endPoint y: 369, distance: 97.1
click at [473, 270] on icon "button" at bounding box center [475, 267] width 7 height 7
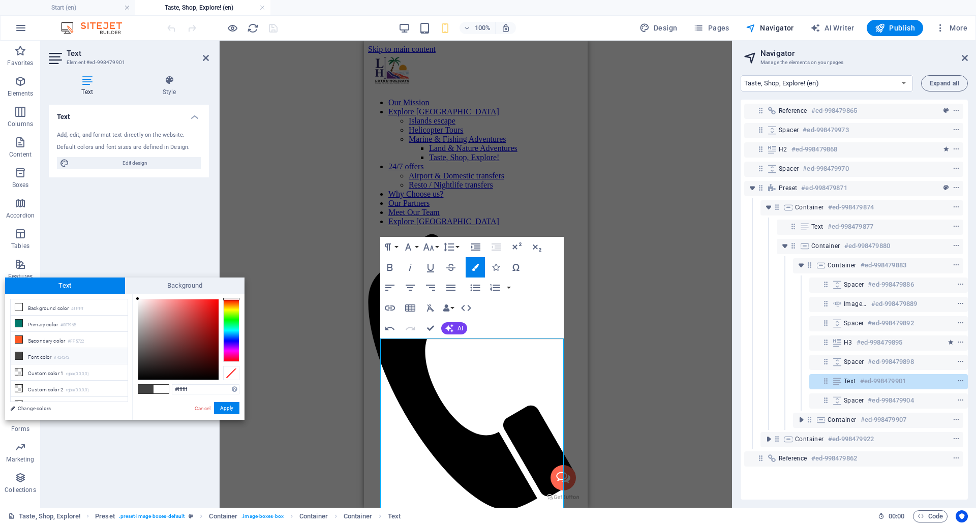
click at [163, 387] on span at bounding box center [161, 389] width 15 height 9
click at [146, 388] on span at bounding box center [145, 389] width 15 height 9
type input "#424242"
click at [233, 406] on button "Apply" at bounding box center [226, 408] width 25 height 12
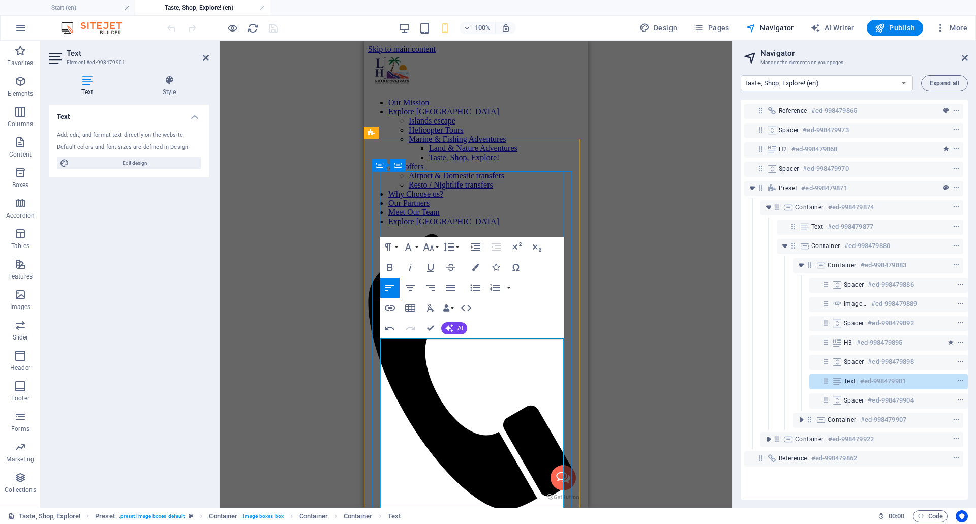
drag, startPoint x: 430, startPoint y: 328, endPoint x: 147, endPoint y: 305, distance: 284.1
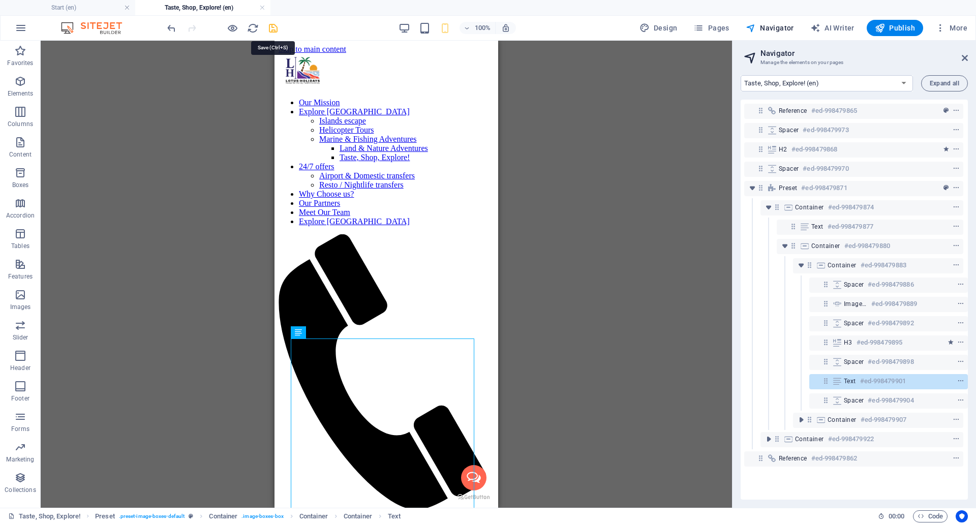
click at [273, 26] on icon "save" at bounding box center [273, 28] width 12 height 12
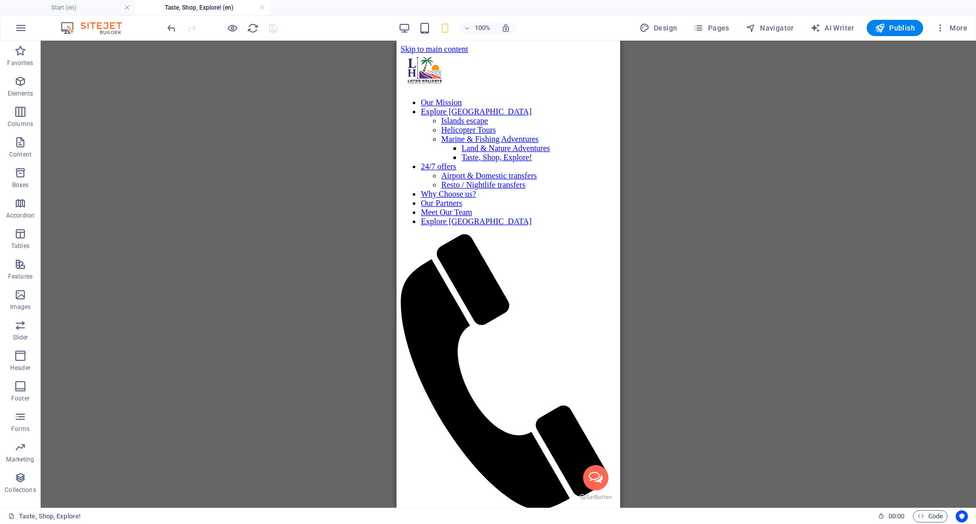
drag, startPoint x: 913, startPoint y: 29, endPoint x: 895, endPoint y: 49, distance: 26.3
click at [911, 29] on span "Publish" at bounding box center [895, 28] width 40 height 10
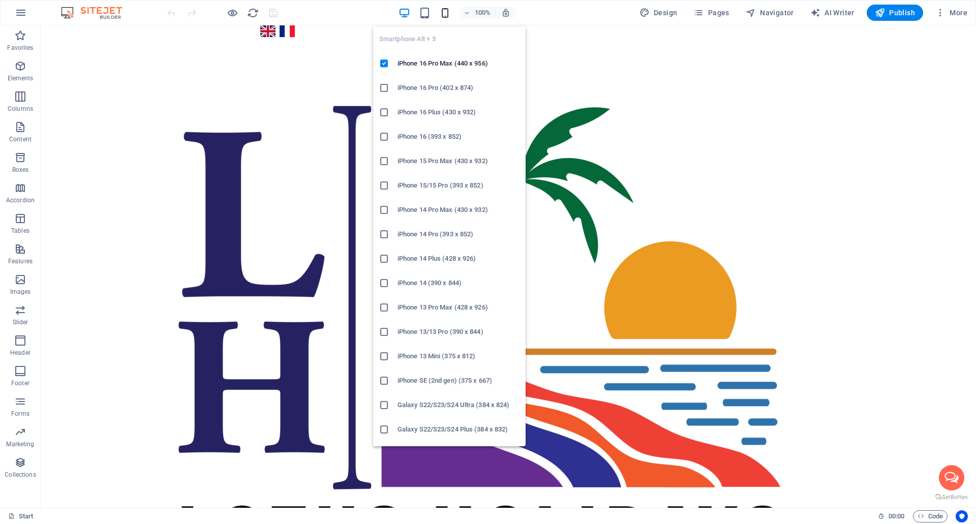
click at [448, 14] on icon "button" at bounding box center [445, 13] width 12 height 12
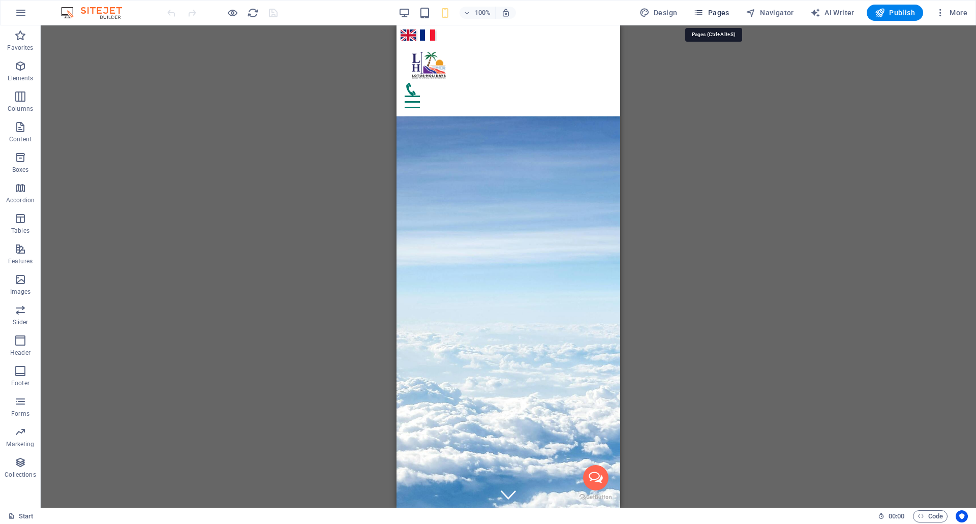
click at [717, 12] on span "Pages" at bounding box center [711, 13] width 36 height 10
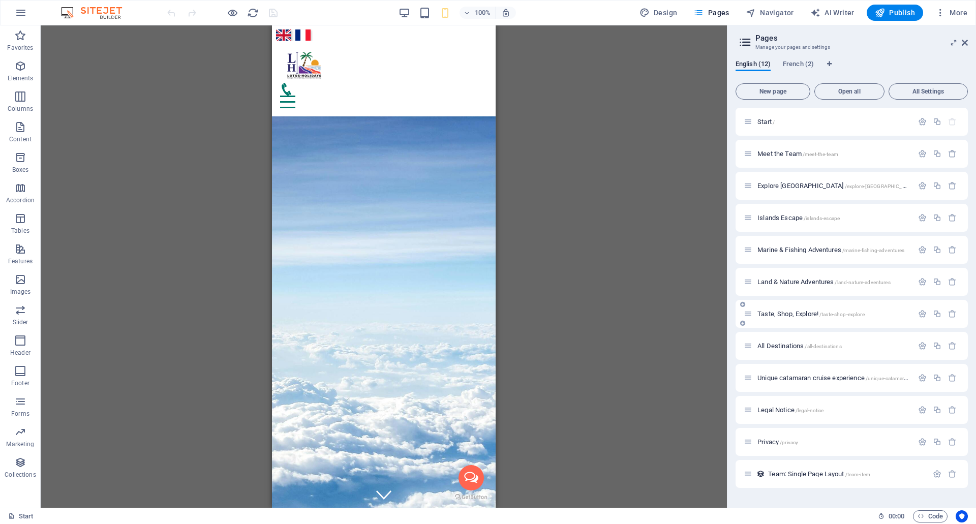
click at [783, 315] on span "Taste, Shop, Explore! /taste-shop-explore" at bounding box center [811, 314] width 107 height 8
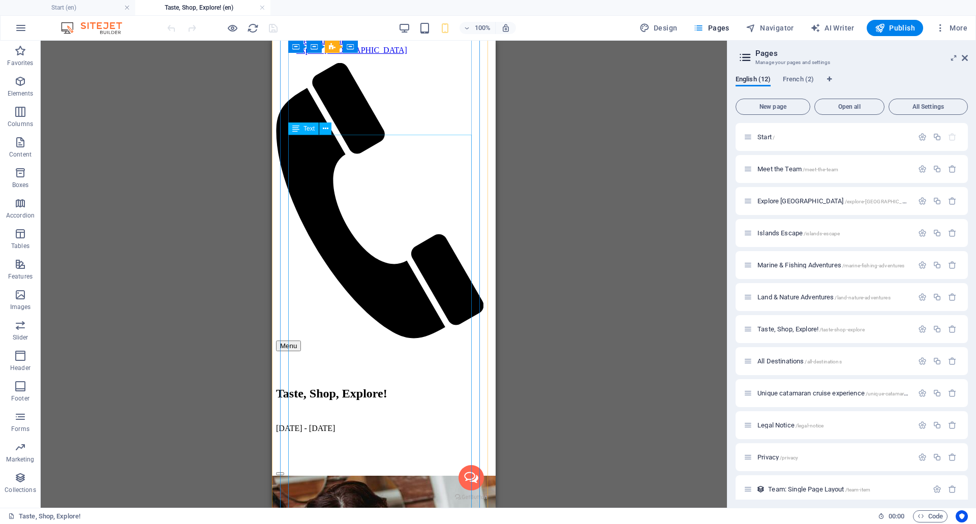
scroll to position [155, 0]
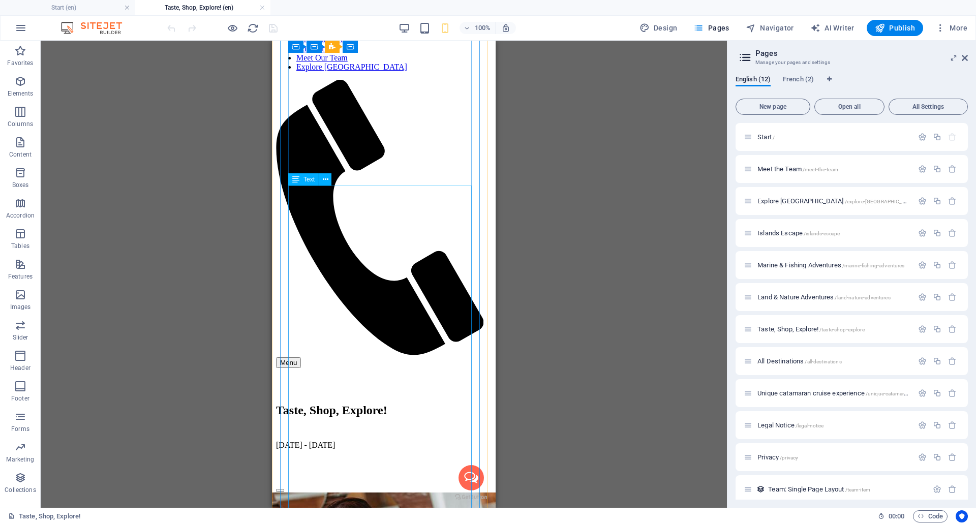
drag, startPoint x: 385, startPoint y: 220, endPoint x: 327, endPoint y: 221, distance: 58.5
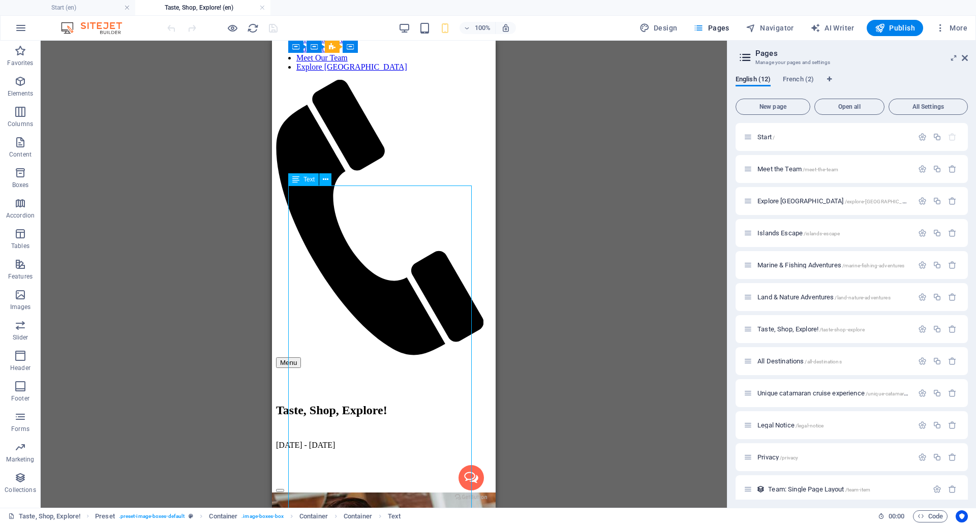
click at [327, 220] on div "Drag here to replace the existing content. Press “Ctrl” if you want to create a…" at bounding box center [384, 274] width 686 height 467
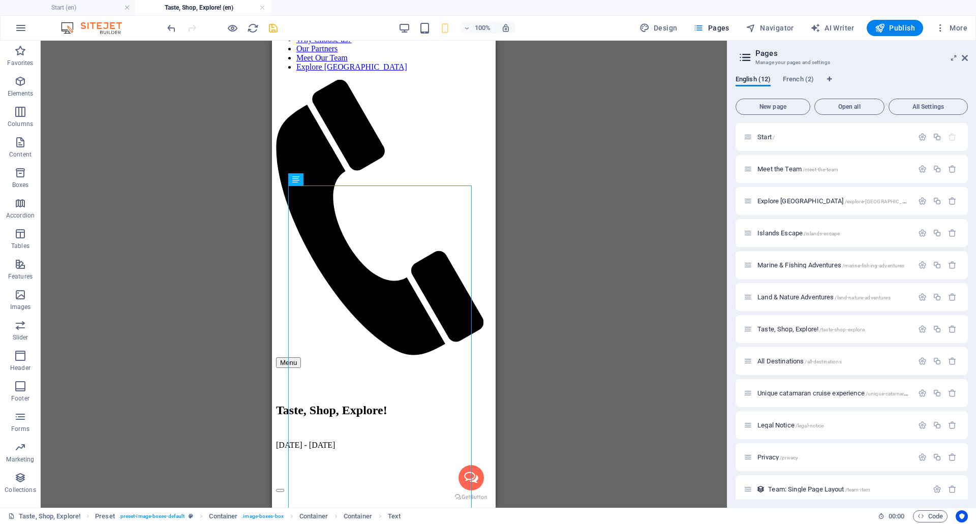
click at [271, 30] on icon "save" at bounding box center [273, 28] width 12 height 12
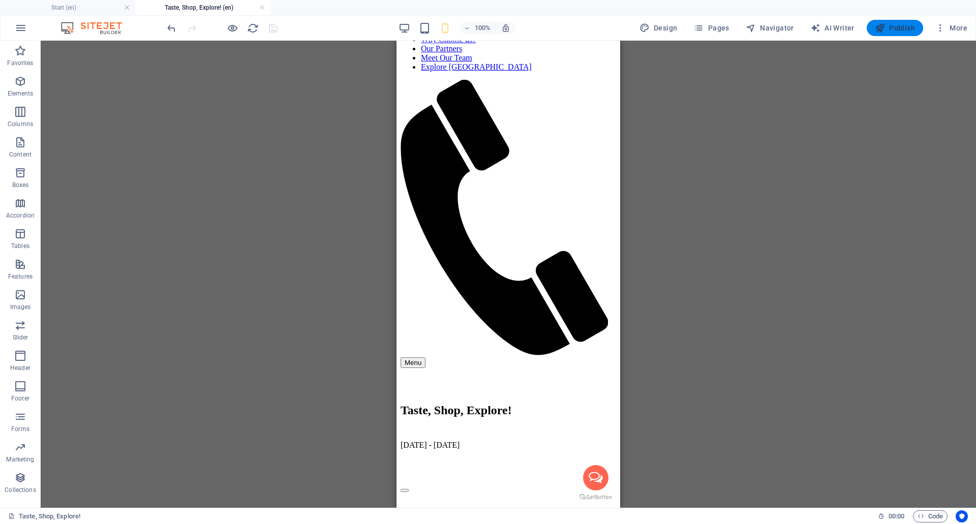
click at [881, 27] on icon "button" at bounding box center [880, 28] width 10 height 10
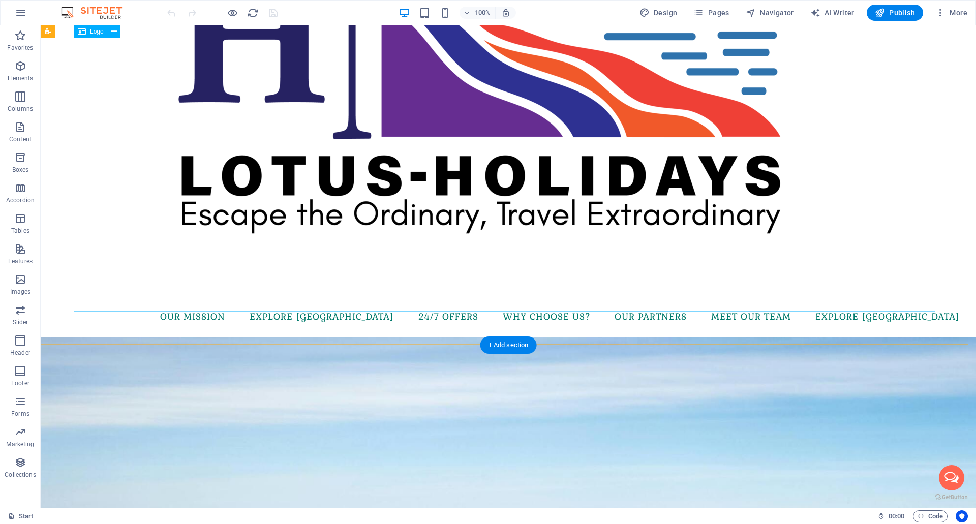
scroll to position [341, 0]
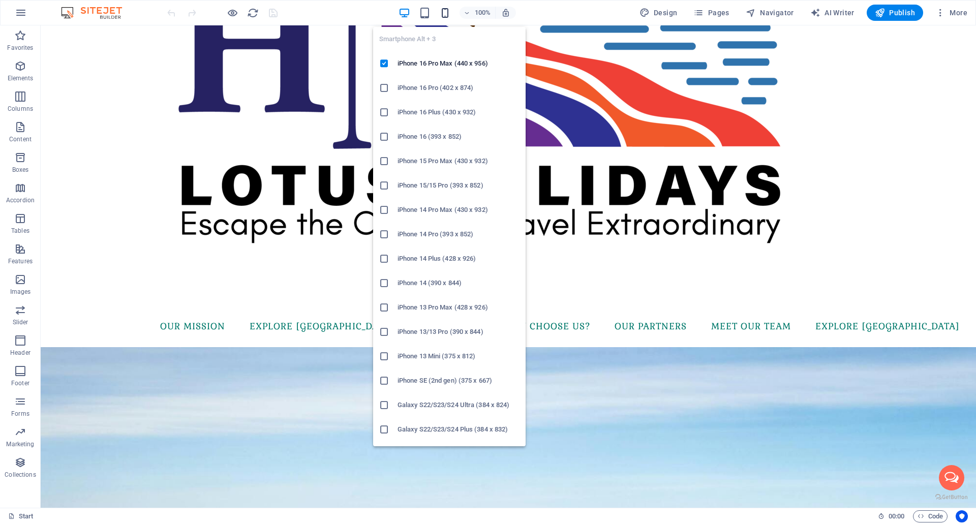
click at [445, 11] on icon "button" at bounding box center [445, 13] width 12 height 12
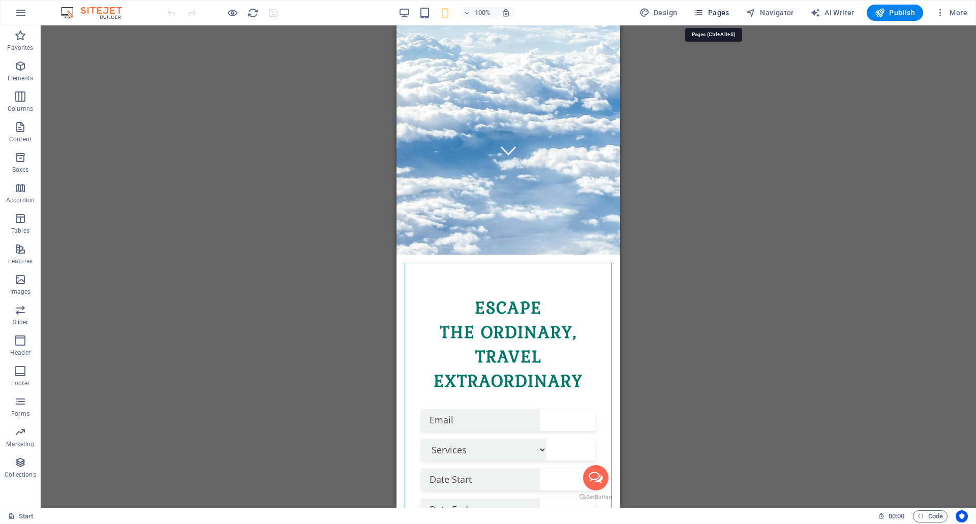
click at [729, 8] on span "Pages" at bounding box center [711, 13] width 36 height 10
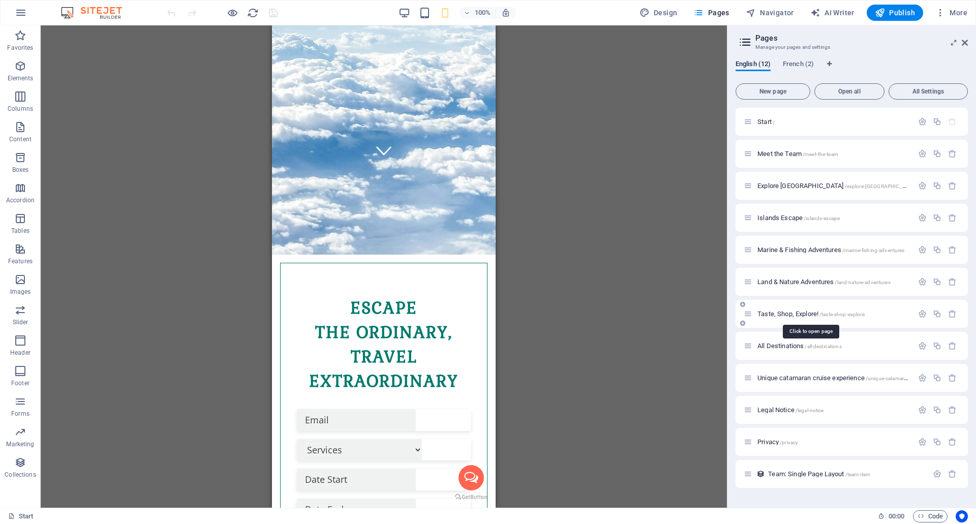
click at [781, 315] on span "Taste, Shop, Explore! /taste-shop-explore" at bounding box center [811, 314] width 107 height 8
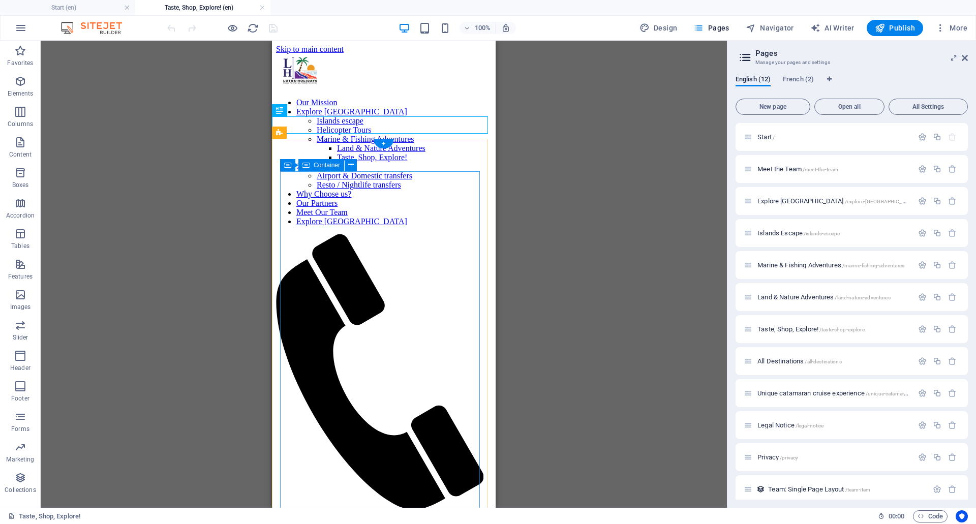
scroll to position [0, 0]
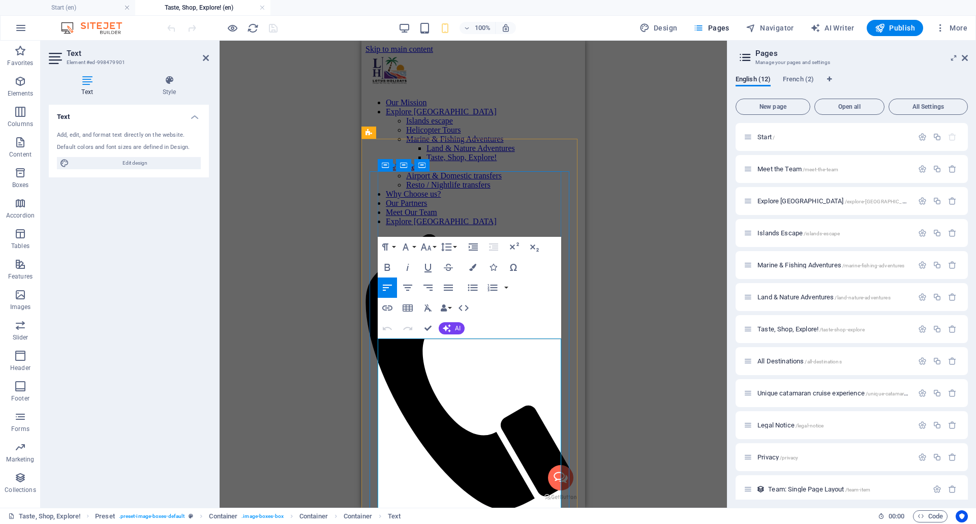
drag, startPoint x: 475, startPoint y: 371, endPoint x: 379, endPoint y: 372, distance: 96.1
click at [389, 265] on icon "button" at bounding box center [388, 267] width 6 height 7
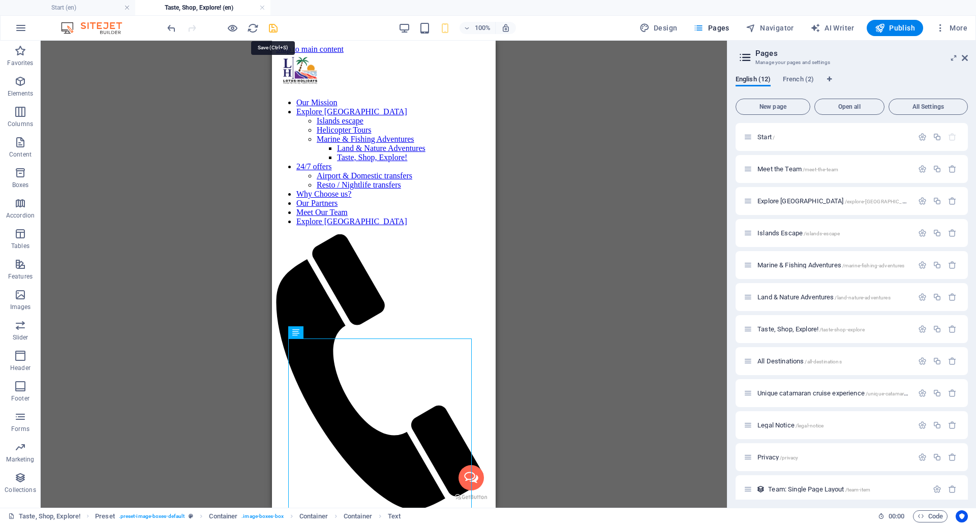
click at [271, 24] on icon "save" at bounding box center [273, 28] width 12 height 12
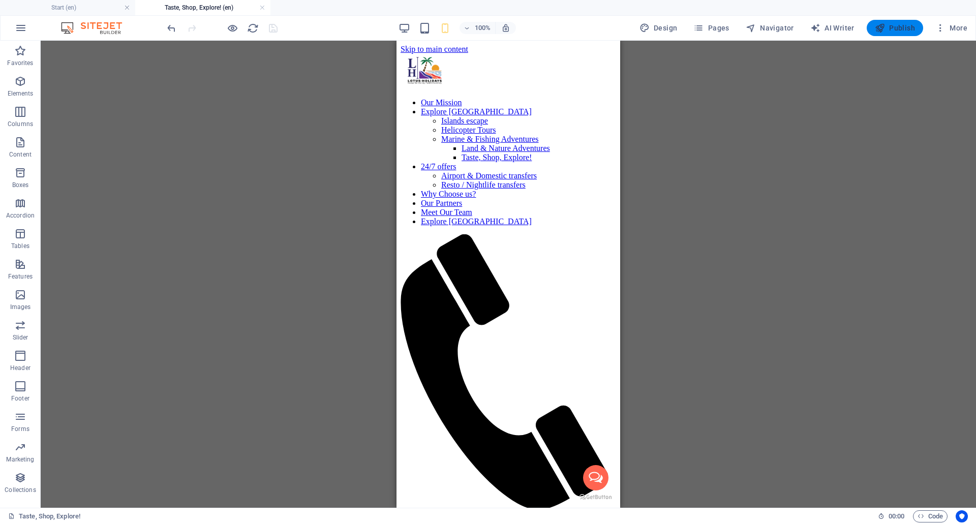
click at [898, 30] on span "Publish" at bounding box center [895, 28] width 40 height 10
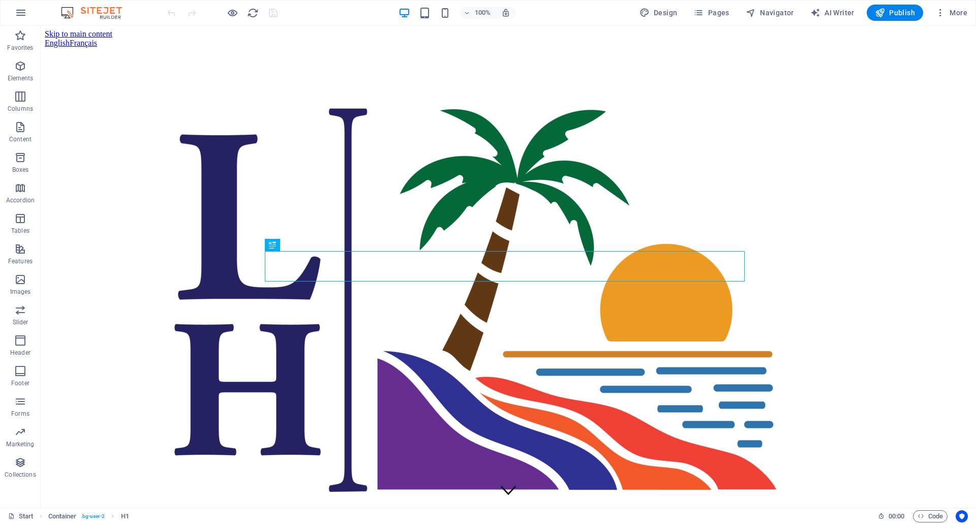
scroll to position [1103, 0]
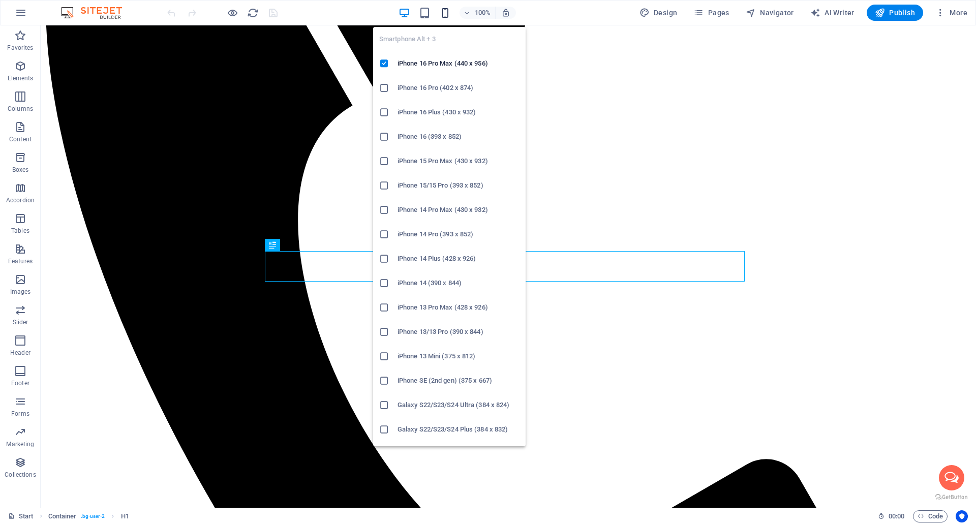
click at [449, 15] on icon "button" at bounding box center [445, 13] width 12 height 12
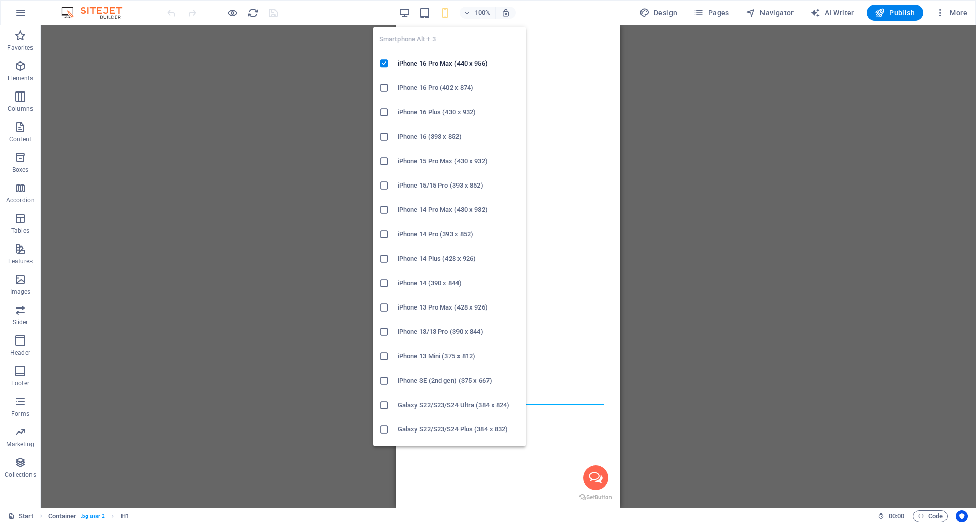
scroll to position [576, 0]
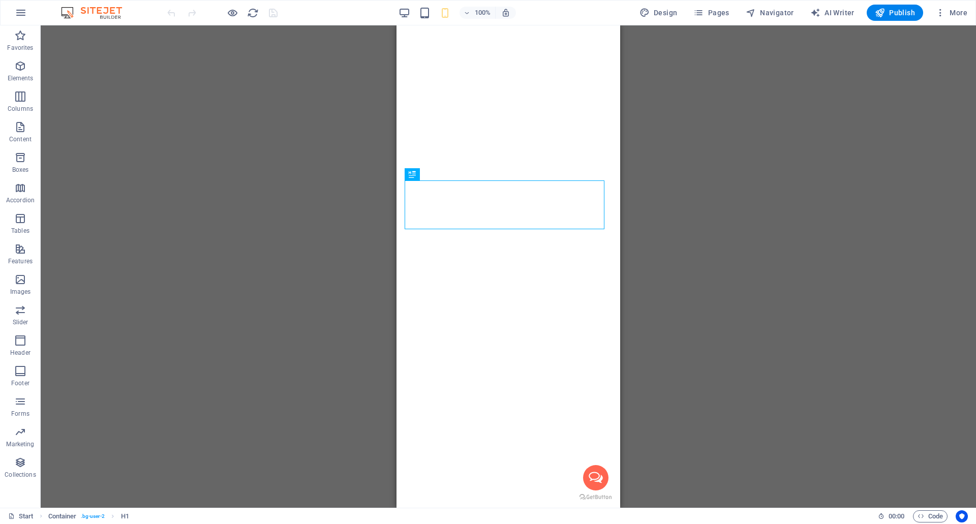
click at [713, 4] on div "100% Design Pages Navigator AI Writer Publish More" at bounding box center [488, 13] width 975 height 24
click at [715, 14] on span "Pages" at bounding box center [711, 13] width 36 height 10
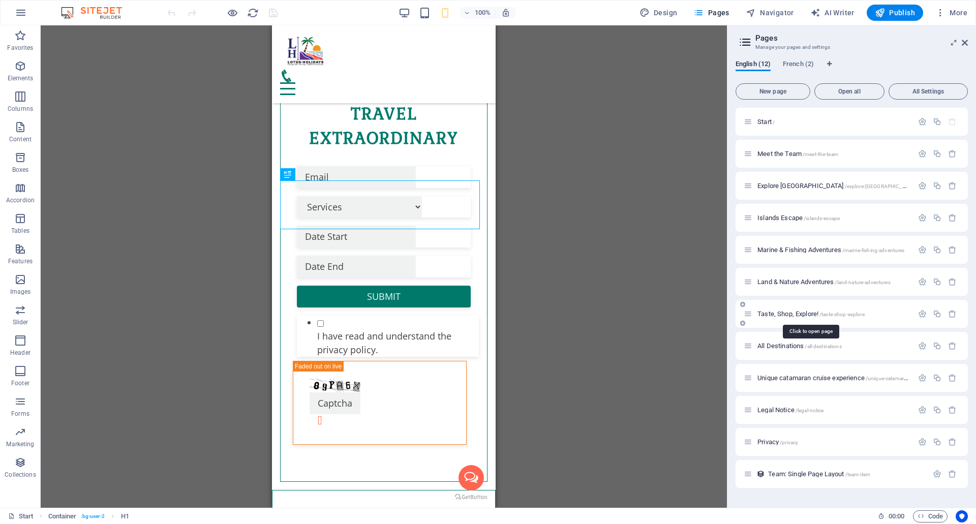
click at [798, 311] on span "Taste, Shop, Explore! /taste-shop-explore" at bounding box center [811, 314] width 107 height 8
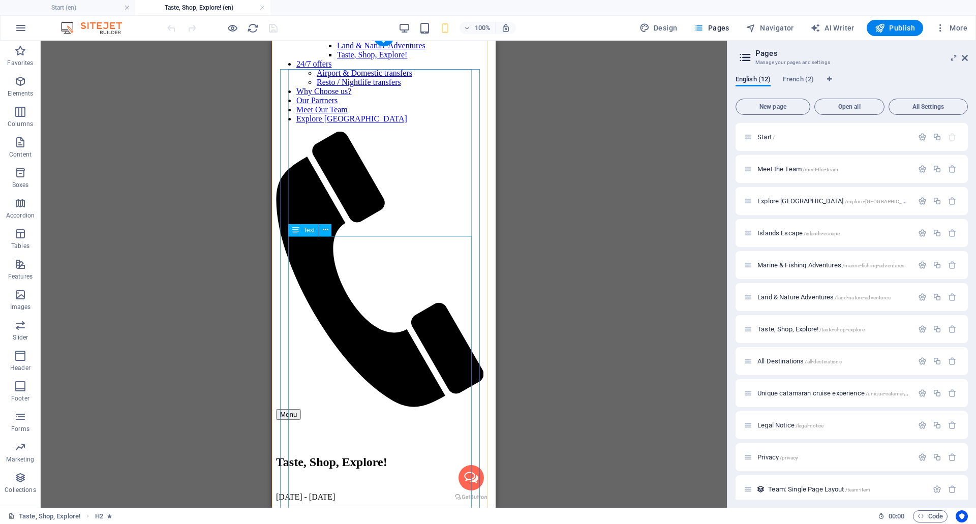
scroll to position [103, 0]
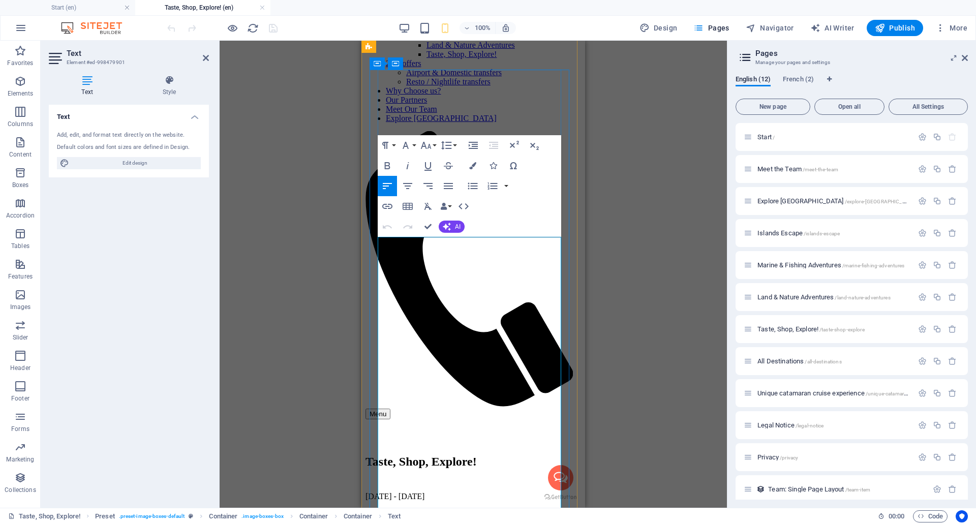
drag, startPoint x: 391, startPoint y: 324, endPoint x: 375, endPoint y: 324, distance: 16.3
drag, startPoint x: 448, startPoint y: 324, endPoint x: 370, endPoint y: 330, distance: 78.5
copy p "La Croisette Mall"
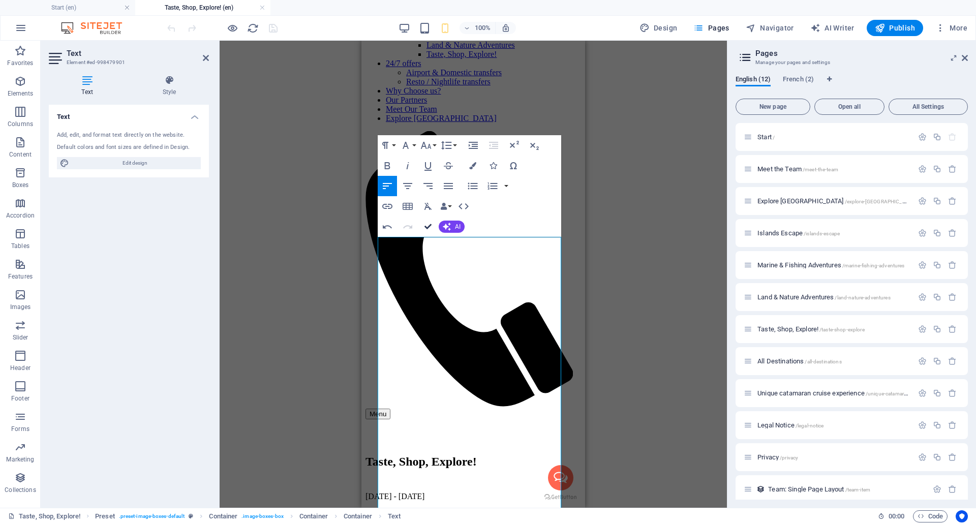
drag, startPoint x: 430, startPoint y: 224, endPoint x: 164, endPoint y: 229, distance: 266.0
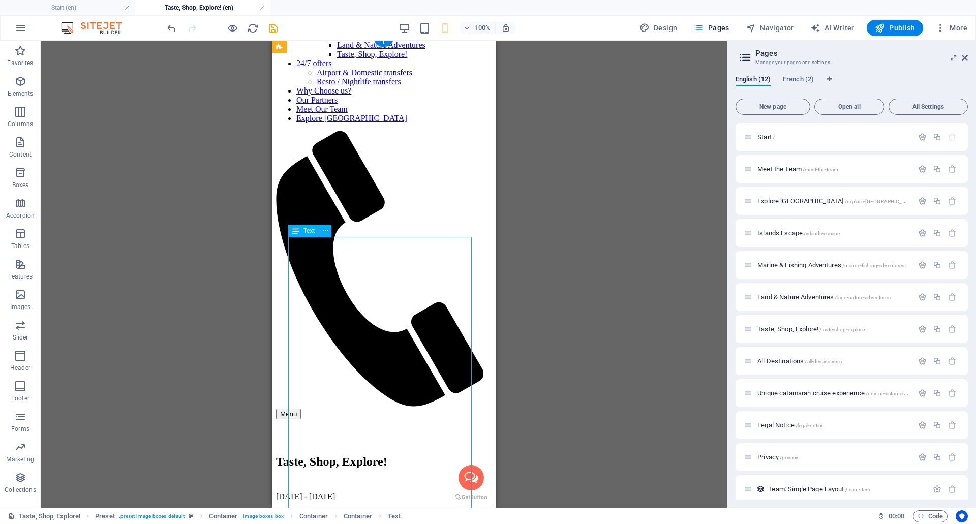
drag, startPoint x: 358, startPoint y: 326, endPoint x: 327, endPoint y: 327, distance: 31.0
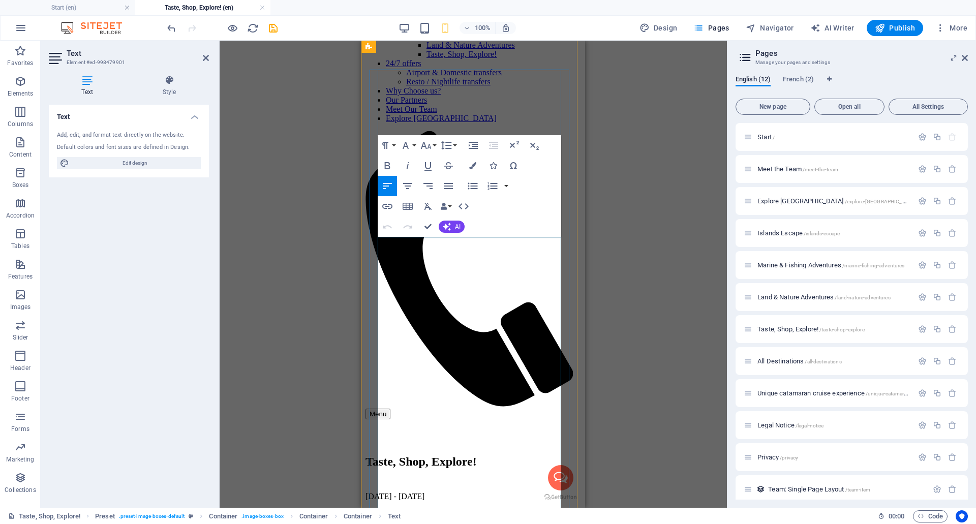
drag, startPoint x: 448, startPoint y: 325, endPoint x: 378, endPoint y: 326, distance: 69.7
click at [389, 207] on icon "button" at bounding box center [387, 206] width 10 height 5
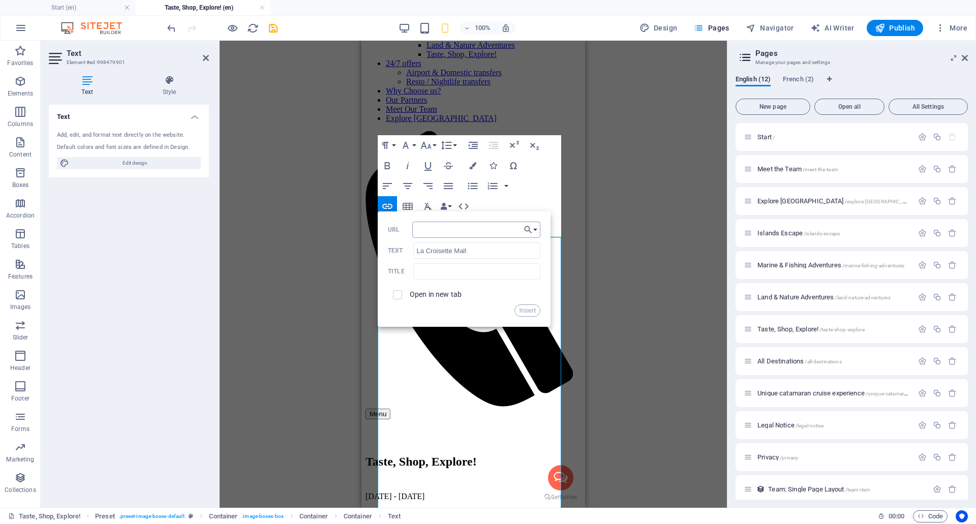
click at [428, 232] on input "URL" at bounding box center [476, 230] width 128 height 16
type input "[URL][DOMAIN_NAME]"
drag, startPoint x: 474, startPoint y: 254, endPoint x: 404, endPoint y: 253, distance: 69.7
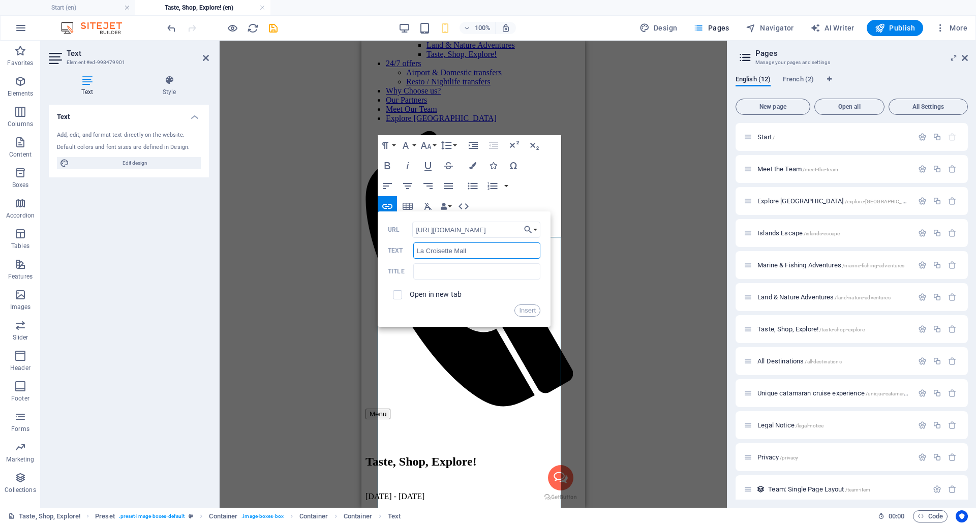
click at [404, 253] on div "La Croisette Mall Text" at bounding box center [464, 251] width 153 height 17
click at [447, 270] on input "text" at bounding box center [476, 271] width 127 height 16
paste input "La Croisette Mall"
type input "La Croisette Mall"
click at [437, 293] on label "Open in new tab" at bounding box center [436, 294] width 52 height 8
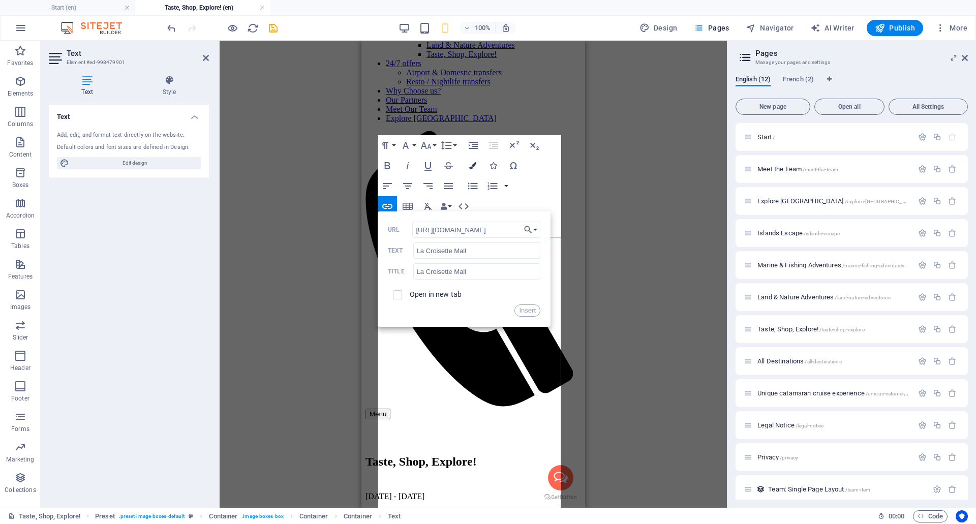
click at [473, 168] on icon "button" at bounding box center [472, 165] width 7 height 7
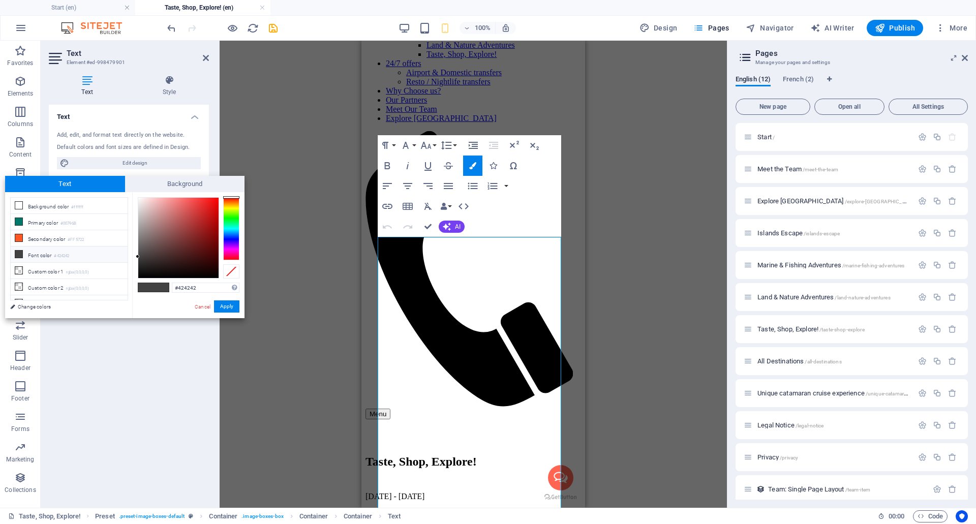
click at [157, 288] on span at bounding box center [161, 287] width 15 height 9
click at [228, 307] on button "Apply" at bounding box center [226, 306] width 25 height 12
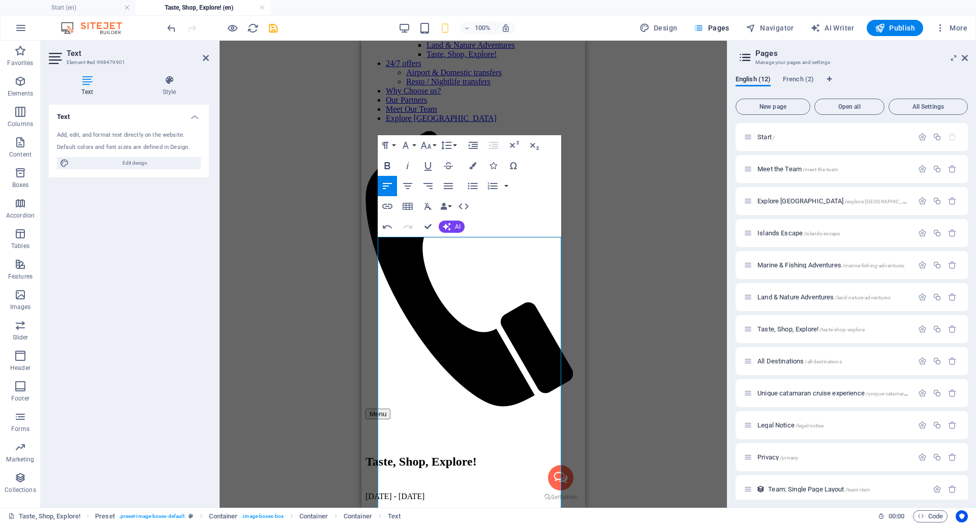
click at [385, 166] on icon "button" at bounding box center [388, 165] width 6 height 7
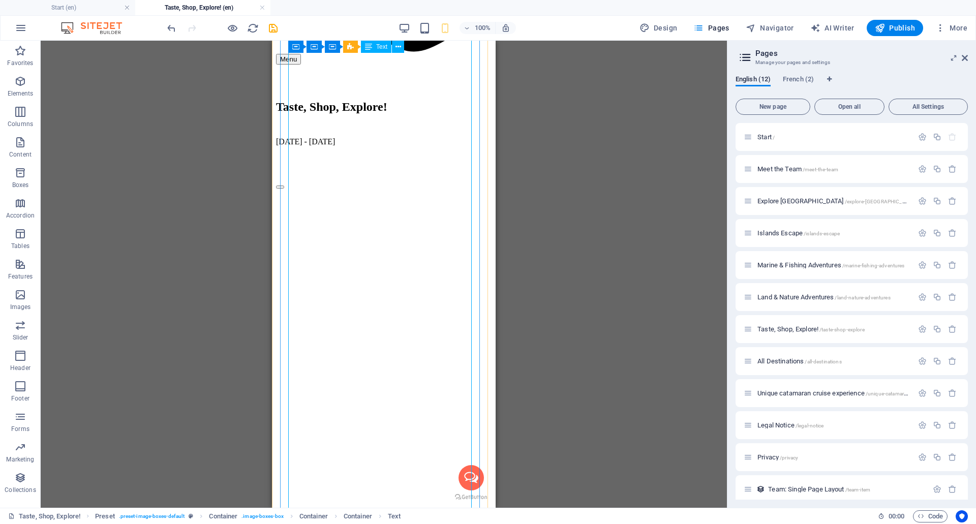
scroll to position [459, 0]
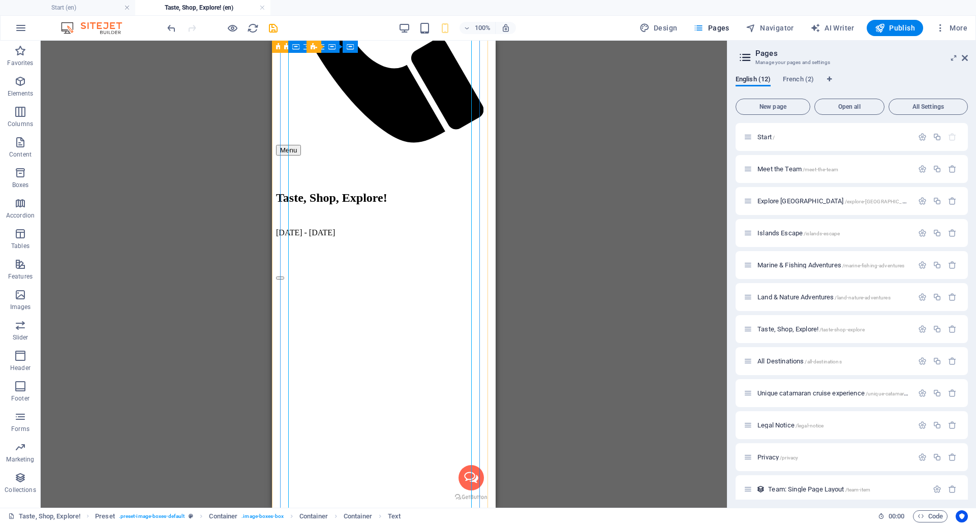
scroll to position [510, 0]
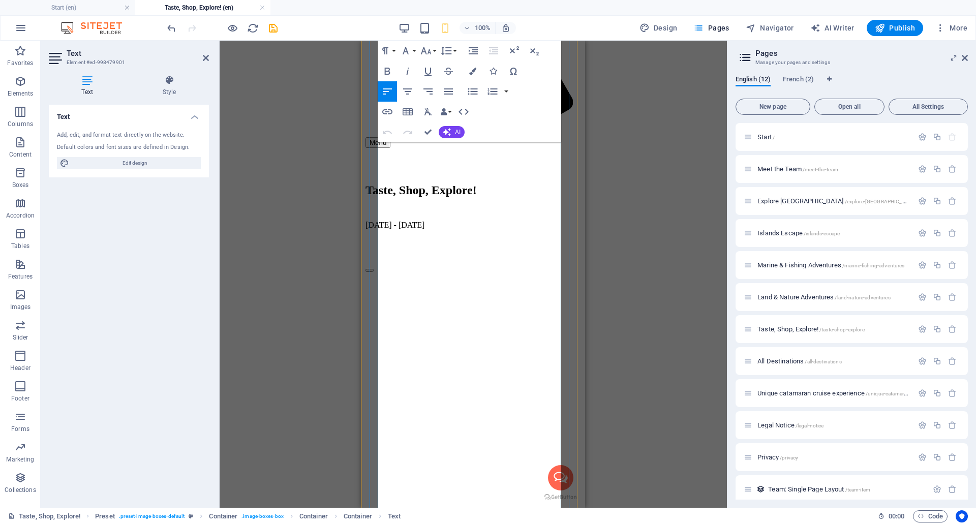
scroll to position [426, 0]
drag, startPoint x: 442, startPoint y: 401, endPoint x: 392, endPoint y: 401, distance: 49.8
copy p "Tribeca Mall"
click at [389, 111] on icon "button" at bounding box center [387, 111] width 10 height 5
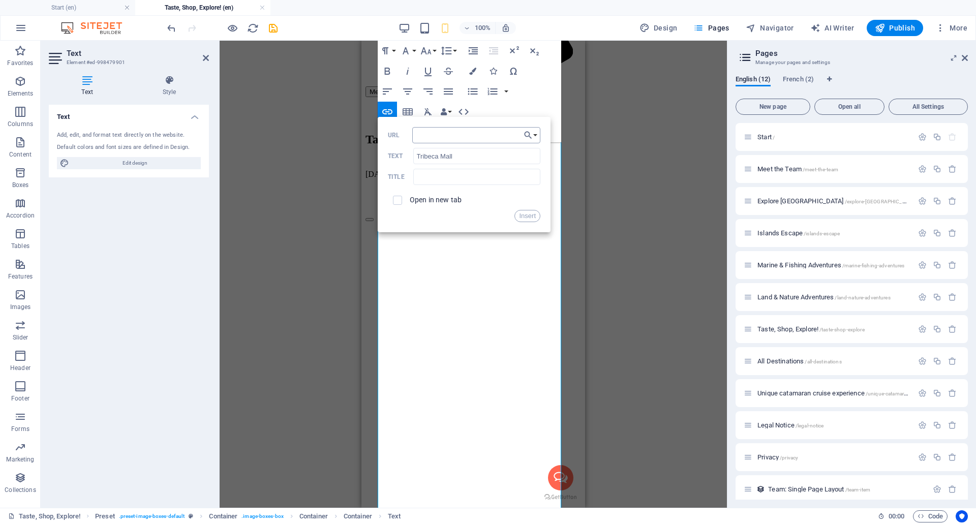
click at [448, 137] on input "URL" at bounding box center [476, 135] width 128 height 16
type input "[URL][DOMAIN_NAME]"
drag, startPoint x: 459, startPoint y: 158, endPoint x: 409, endPoint y: 158, distance: 49.8
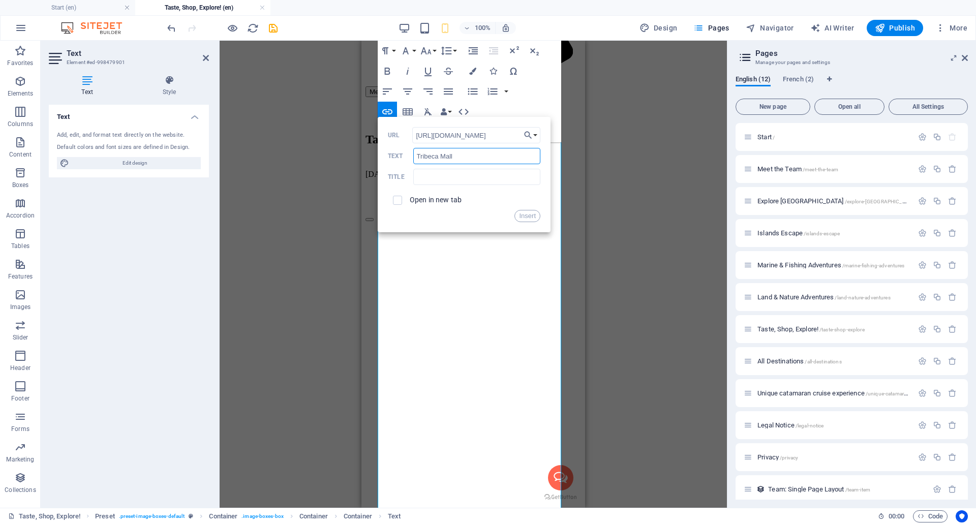
click at [409, 158] on div "Tribeca Mall Text" at bounding box center [464, 156] width 153 height 17
click at [435, 176] on input "text" at bounding box center [476, 177] width 127 height 16
paste input "Tribeca Mall"
type input "Tribeca Mall"
click at [427, 201] on label "Open in new tab" at bounding box center [436, 200] width 52 height 8
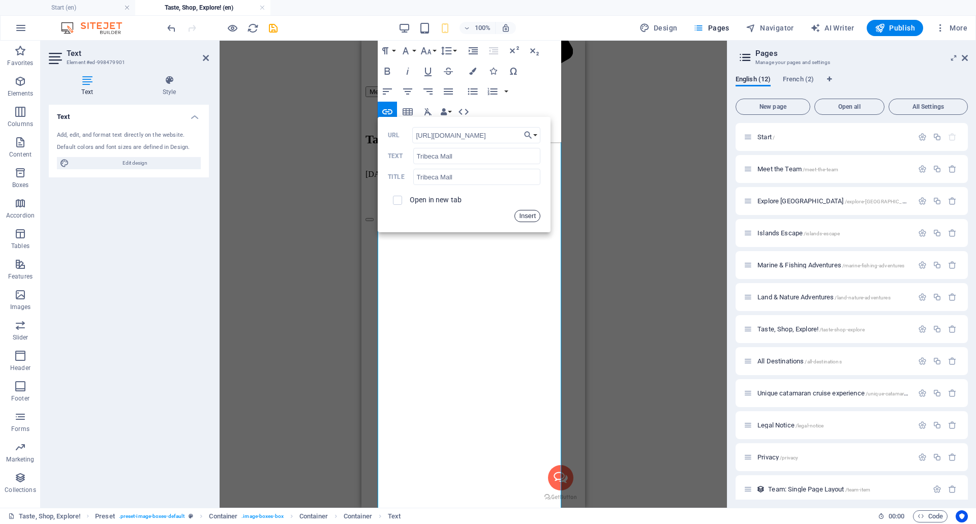
click at [530, 215] on button "Insert" at bounding box center [528, 216] width 26 height 12
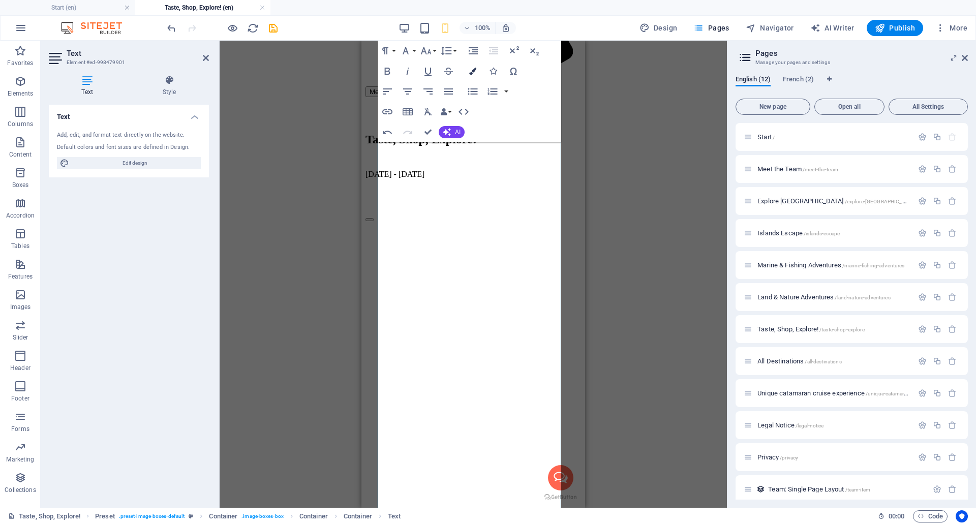
click at [473, 73] on icon "button" at bounding box center [472, 71] width 7 height 7
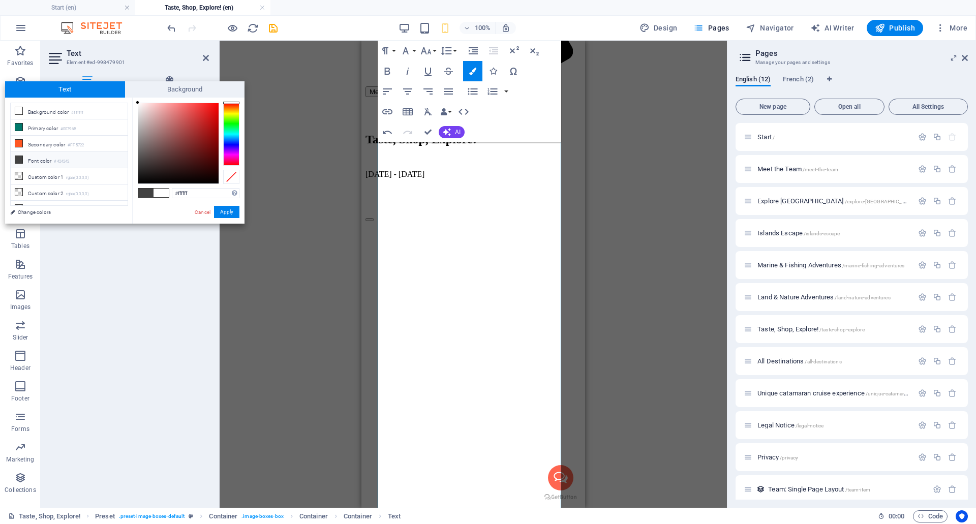
click at [145, 193] on span at bounding box center [145, 193] width 15 height 9
type input "#424242"
click at [390, 72] on icon "button" at bounding box center [387, 71] width 12 height 12
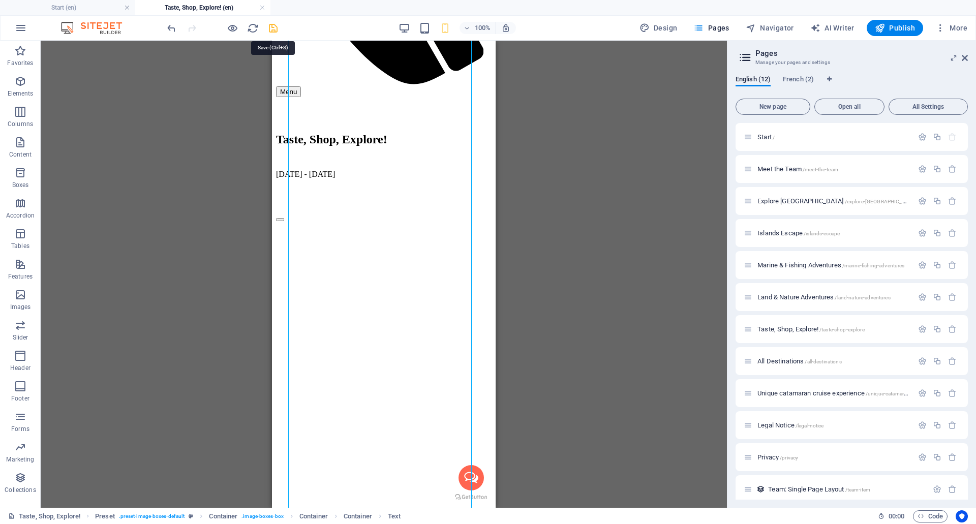
click at [269, 26] on icon "save" at bounding box center [273, 28] width 12 height 12
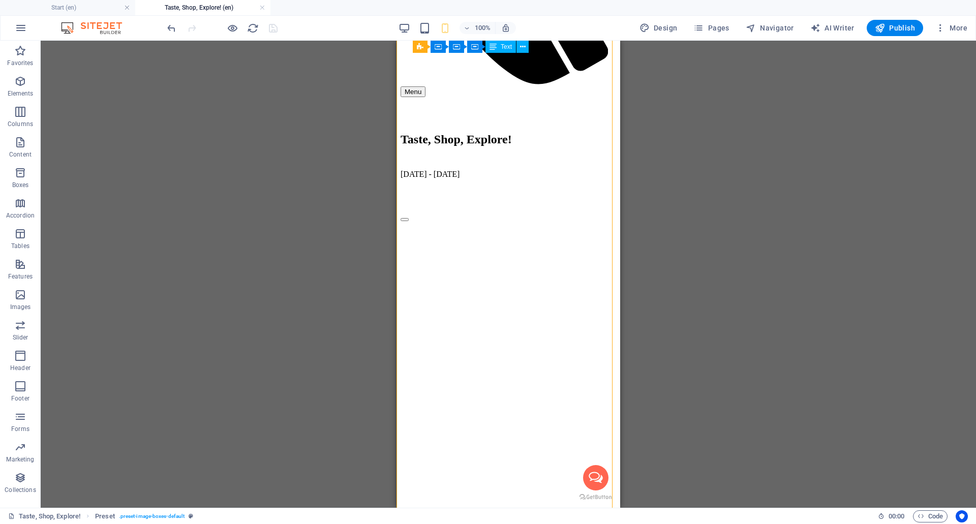
drag, startPoint x: 477, startPoint y: 404, endPoint x: 458, endPoint y: 401, distance: 19.6
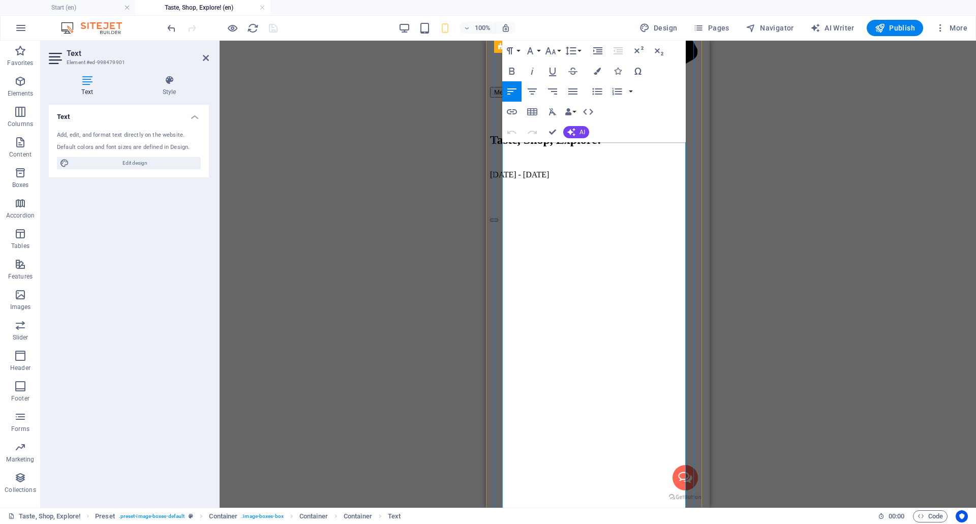
scroll to position [426, 0]
drag, startPoint x: 512, startPoint y: 401, endPoint x: 576, endPoint y: 399, distance: 63.6
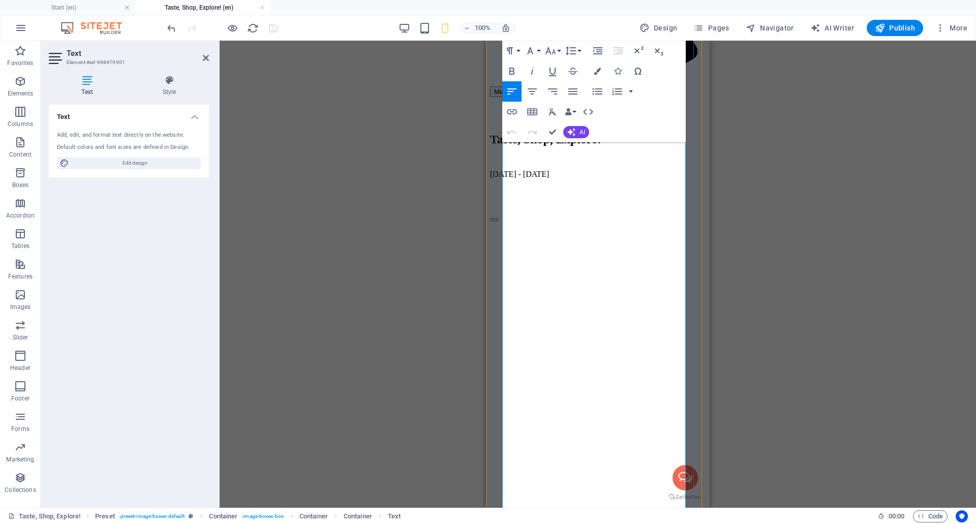
drag, startPoint x: 563, startPoint y: 402, endPoint x: 541, endPoint y: 399, distance: 21.6
drag, startPoint x: 567, startPoint y: 401, endPoint x: 514, endPoint y: 397, distance: 53.1
click at [599, 67] on button "Colors" at bounding box center [597, 71] width 19 height 20
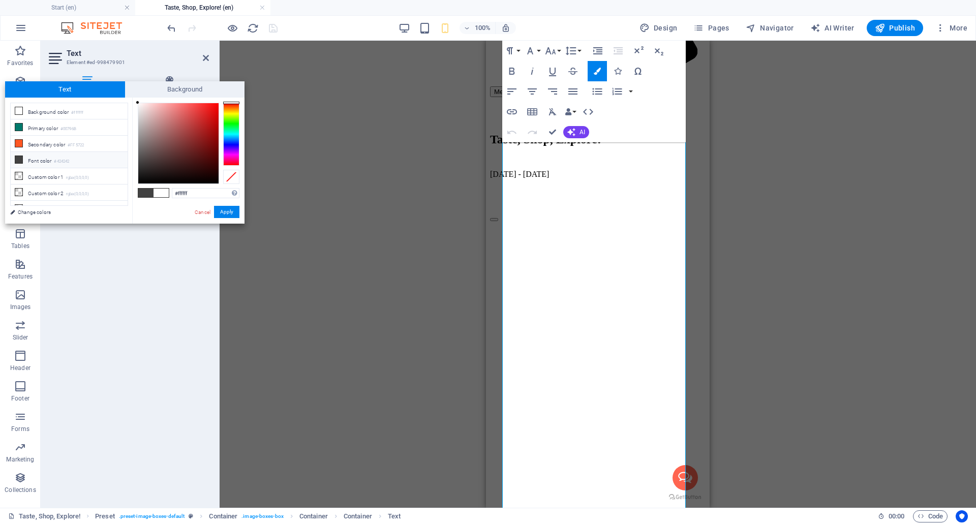
click at [151, 193] on span at bounding box center [145, 193] width 15 height 9
type input "#424242"
click at [228, 213] on button "Apply" at bounding box center [226, 212] width 25 height 12
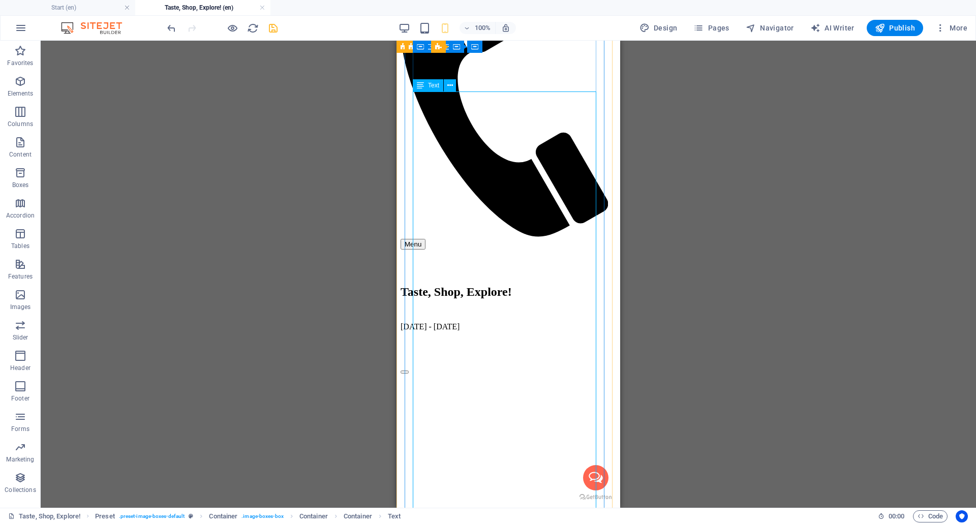
scroll to position [171, 0]
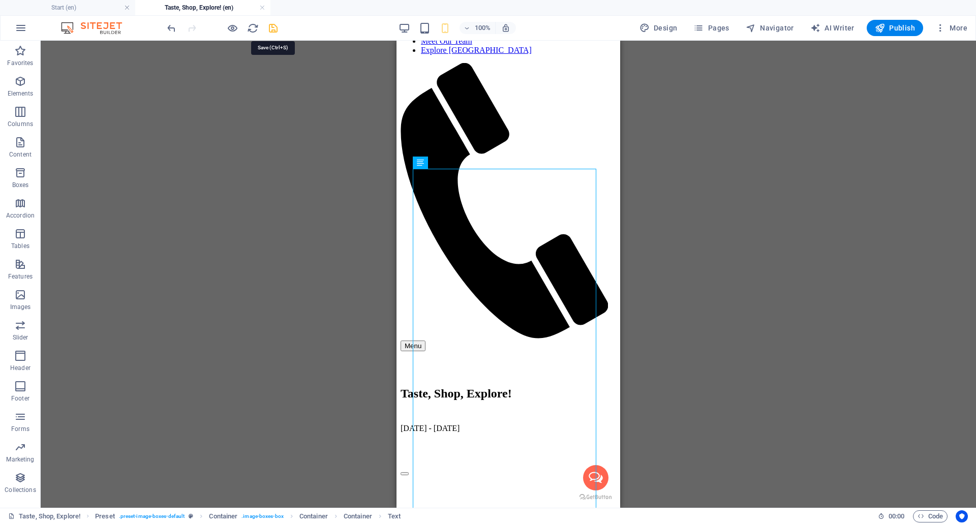
click at [274, 28] on icon "save" at bounding box center [273, 28] width 12 height 12
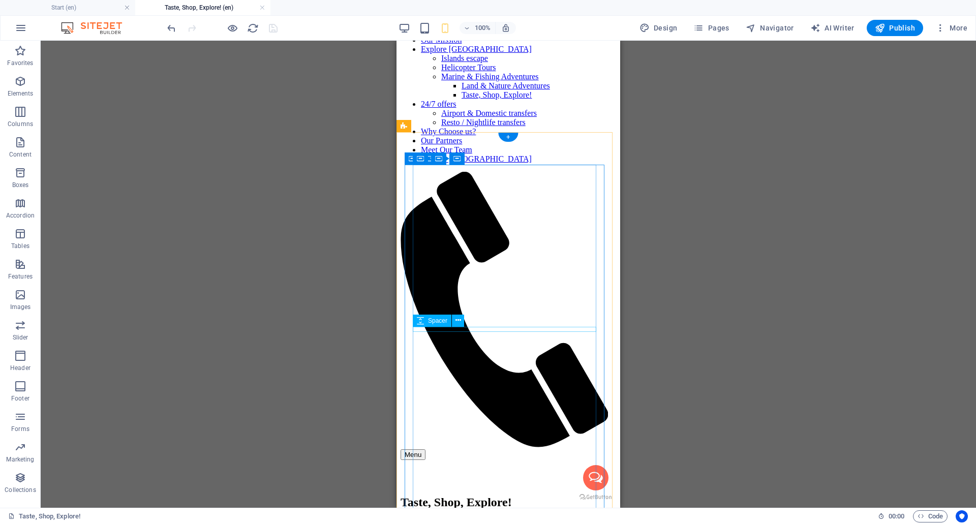
scroll to position [0, 0]
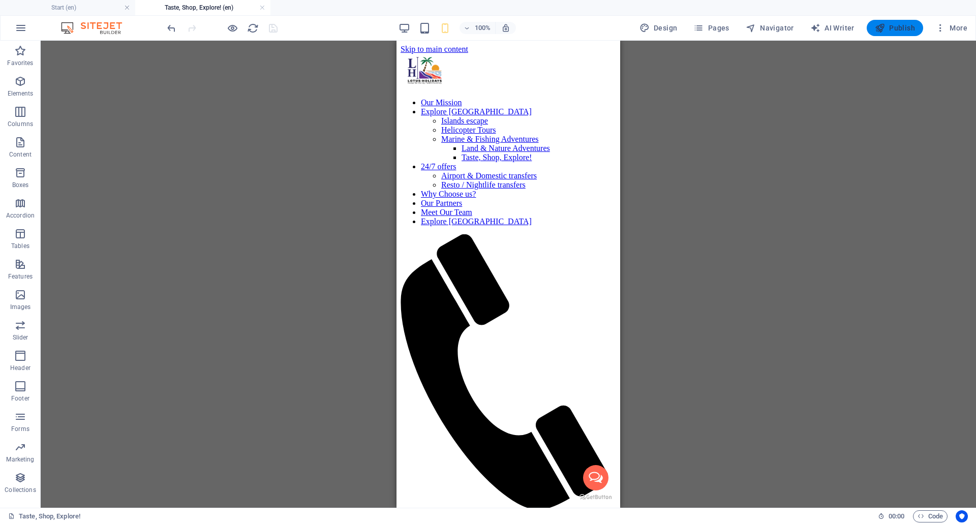
click at [895, 27] on span "Publish" at bounding box center [895, 28] width 40 height 10
